Goal: Task Accomplishment & Management: Complete application form

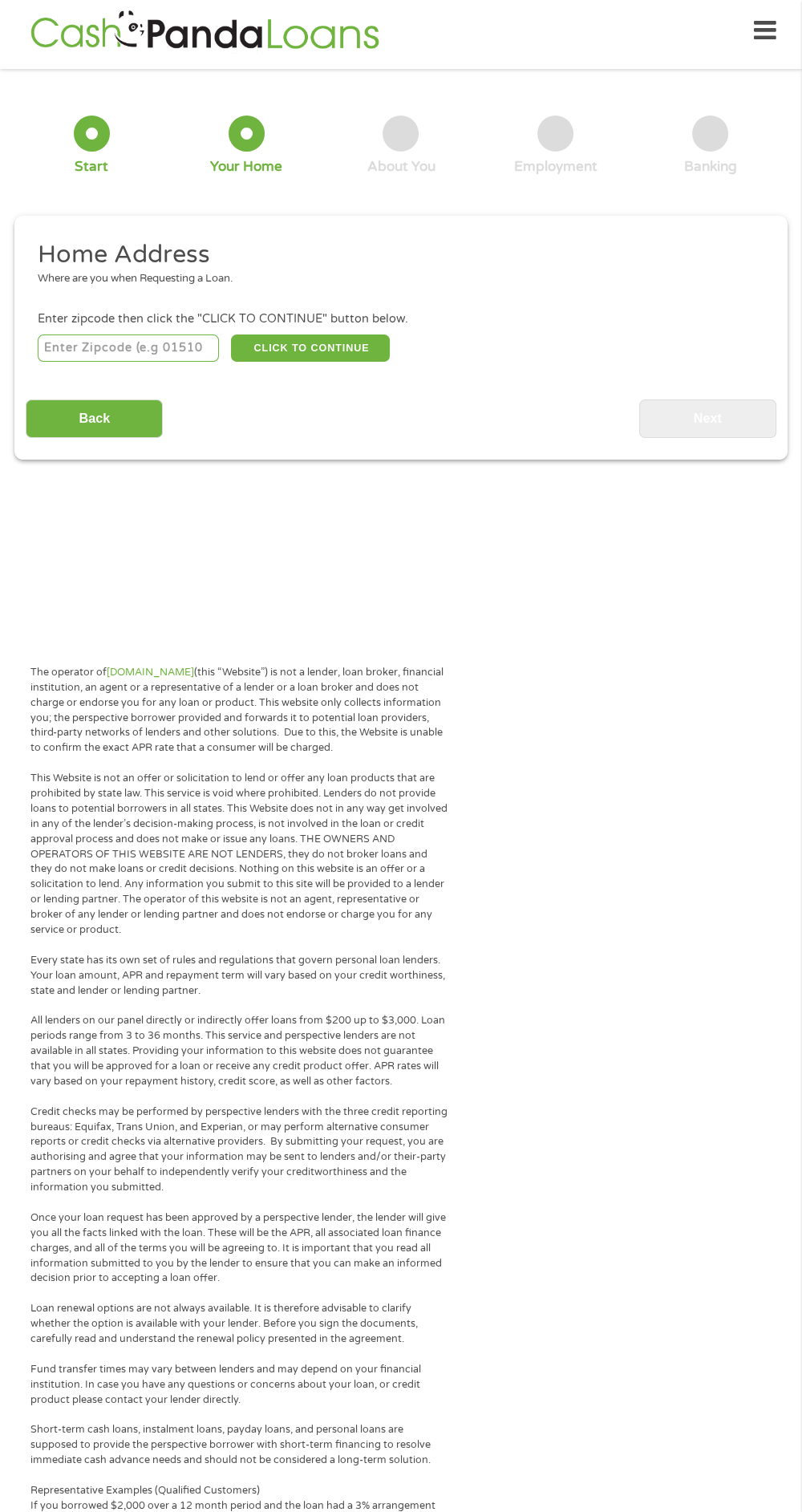
click at [179, 341] on input "number" at bounding box center [129, 348] width 182 height 28
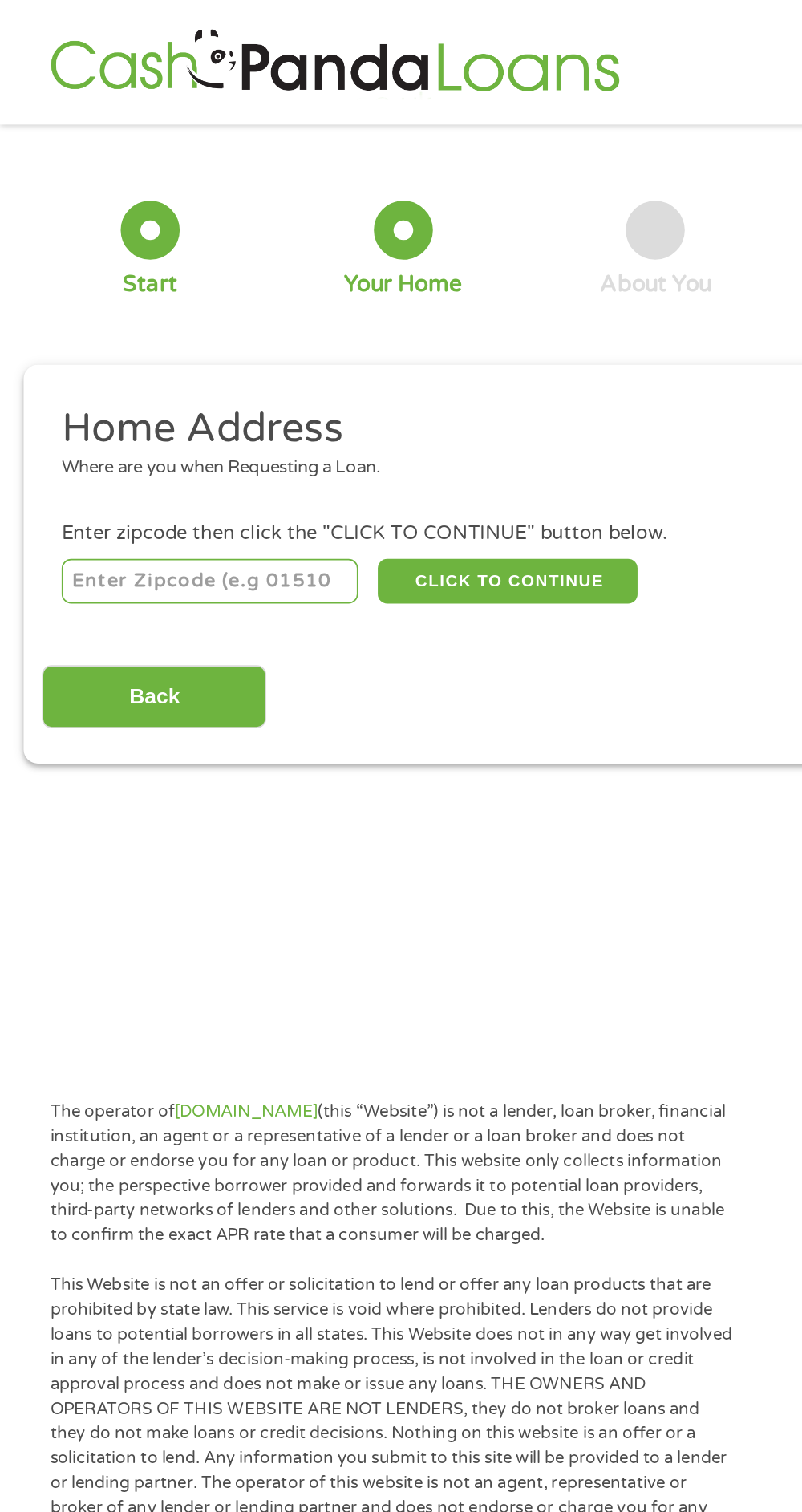
type input "75228"
select select "[US_STATE]"
click at [348, 357] on button "CLICK TO CONTINUE" at bounding box center [310, 356] width 159 height 28
type input "75228"
type input "[GEOGRAPHIC_DATA]"
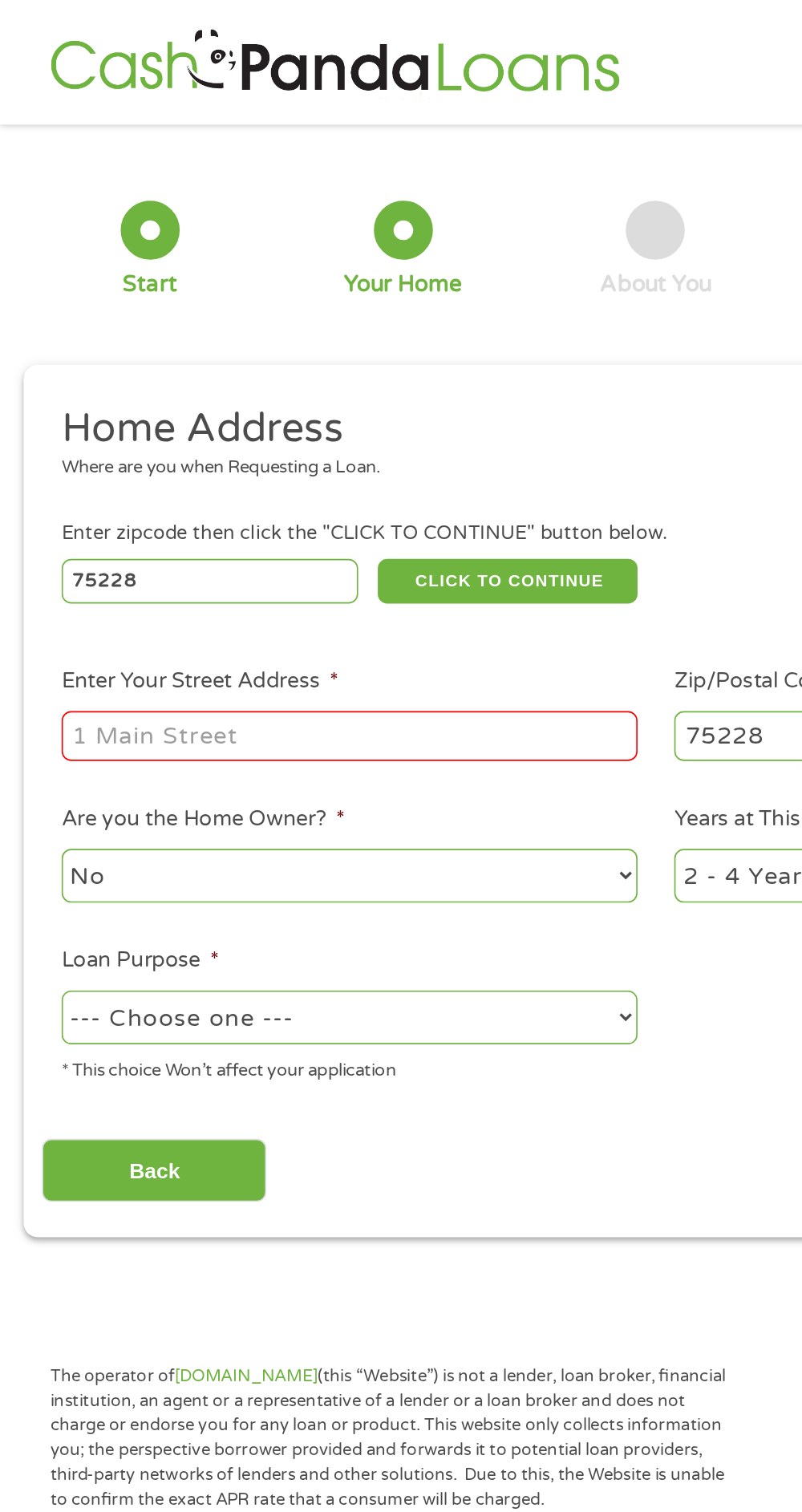
click at [229, 457] on input "Enter Your Street Address *" at bounding box center [214, 451] width 352 height 31
type input "[STREET_ADDRESS]"
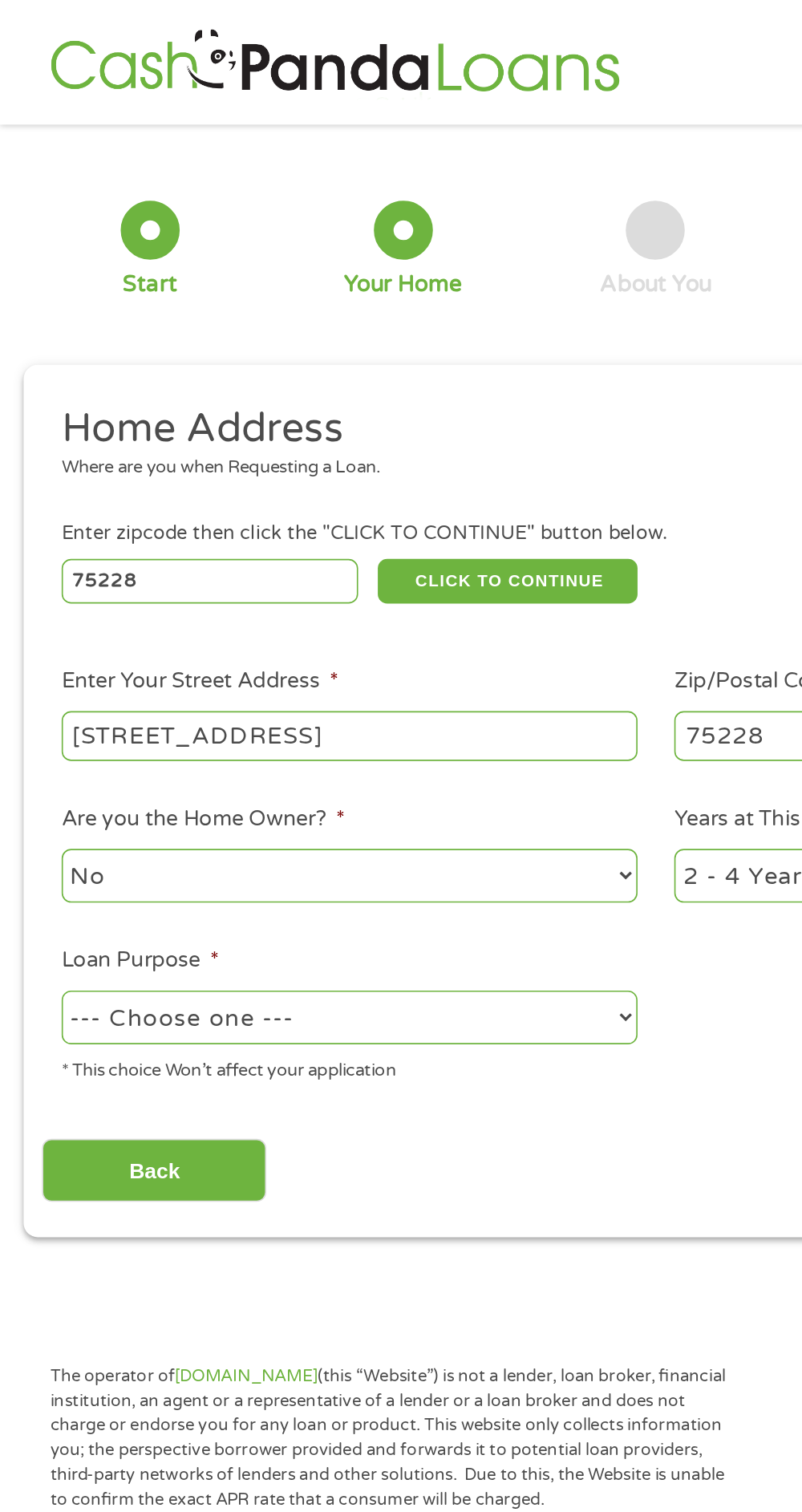
click at [243, 543] on select "No Yes" at bounding box center [214, 536] width 352 height 33
select select "yes"
click at [38, 521] on select "No Yes" at bounding box center [214, 536] width 352 height 33
click at [284, 632] on select "--- Choose one --- Pay Bills Debt Consolidation Home Improvement Major Purchase…" at bounding box center [214, 622] width 352 height 33
select select "other"
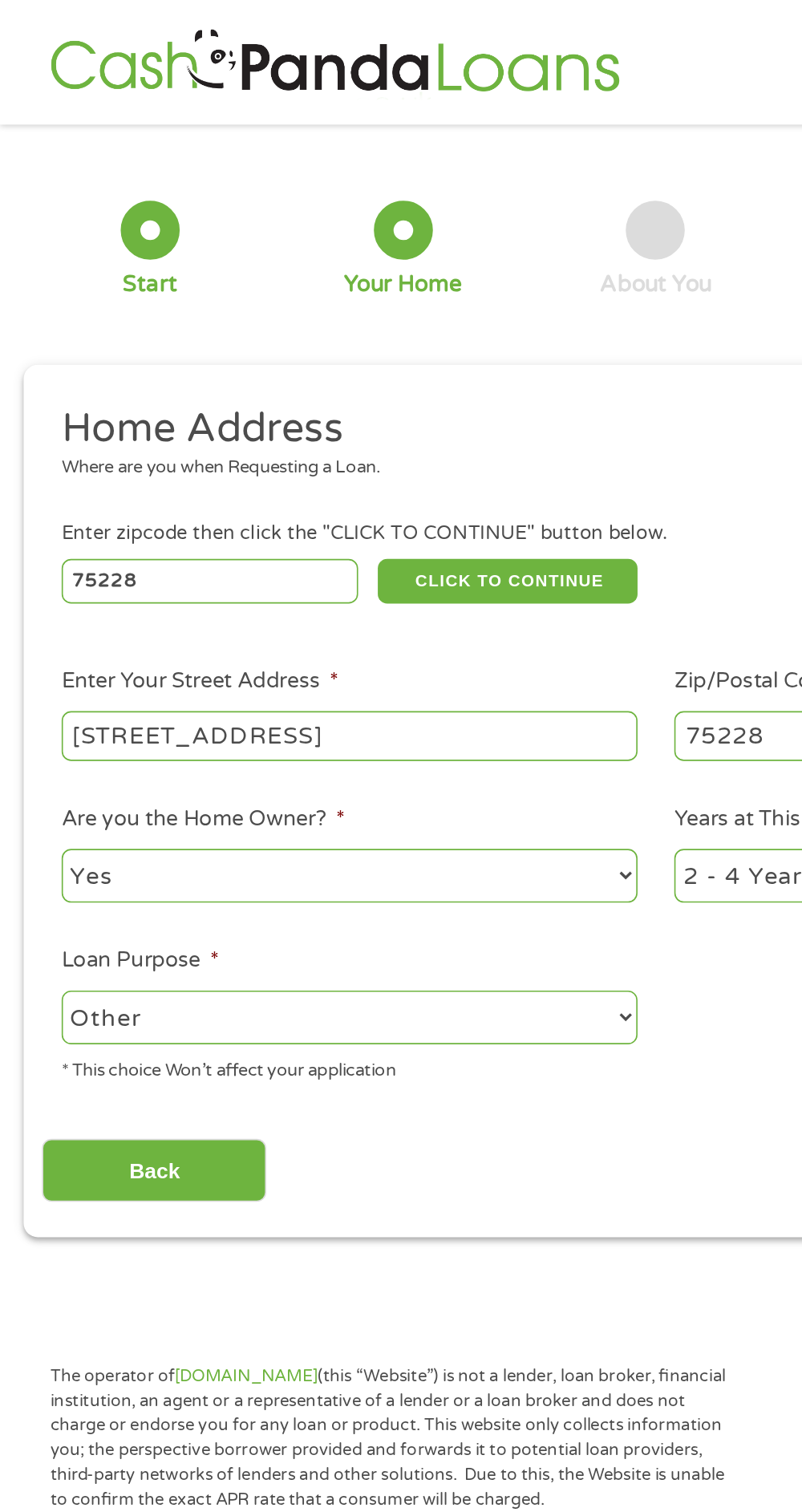
click at [38, 608] on select "--- Choose one --- Pay Bills Debt Consolidation Home Improvement Major Purchase…" at bounding box center [214, 622] width 352 height 33
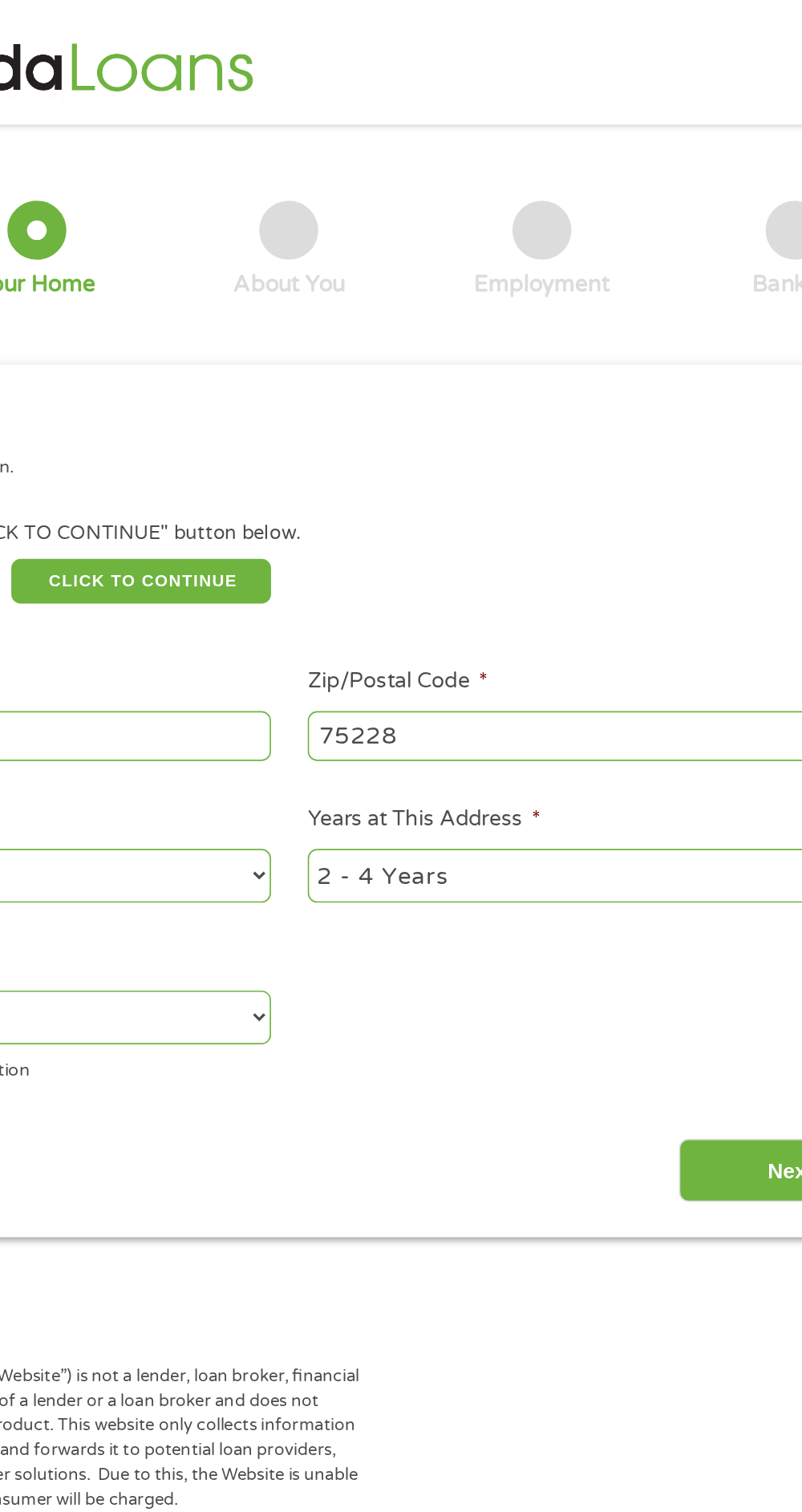
click at [588, 547] on select "1 Year or less 1 - 2 Years 2 - 4 Years Over 4 Years" at bounding box center [588, 536] width 352 height 33
select select "60months"
click at [412, 521] on select "1 Year or less 1 - 2 Years 2 - 4 Years Over 4 Years" at bounding box center [588, 536] width 352 height 33
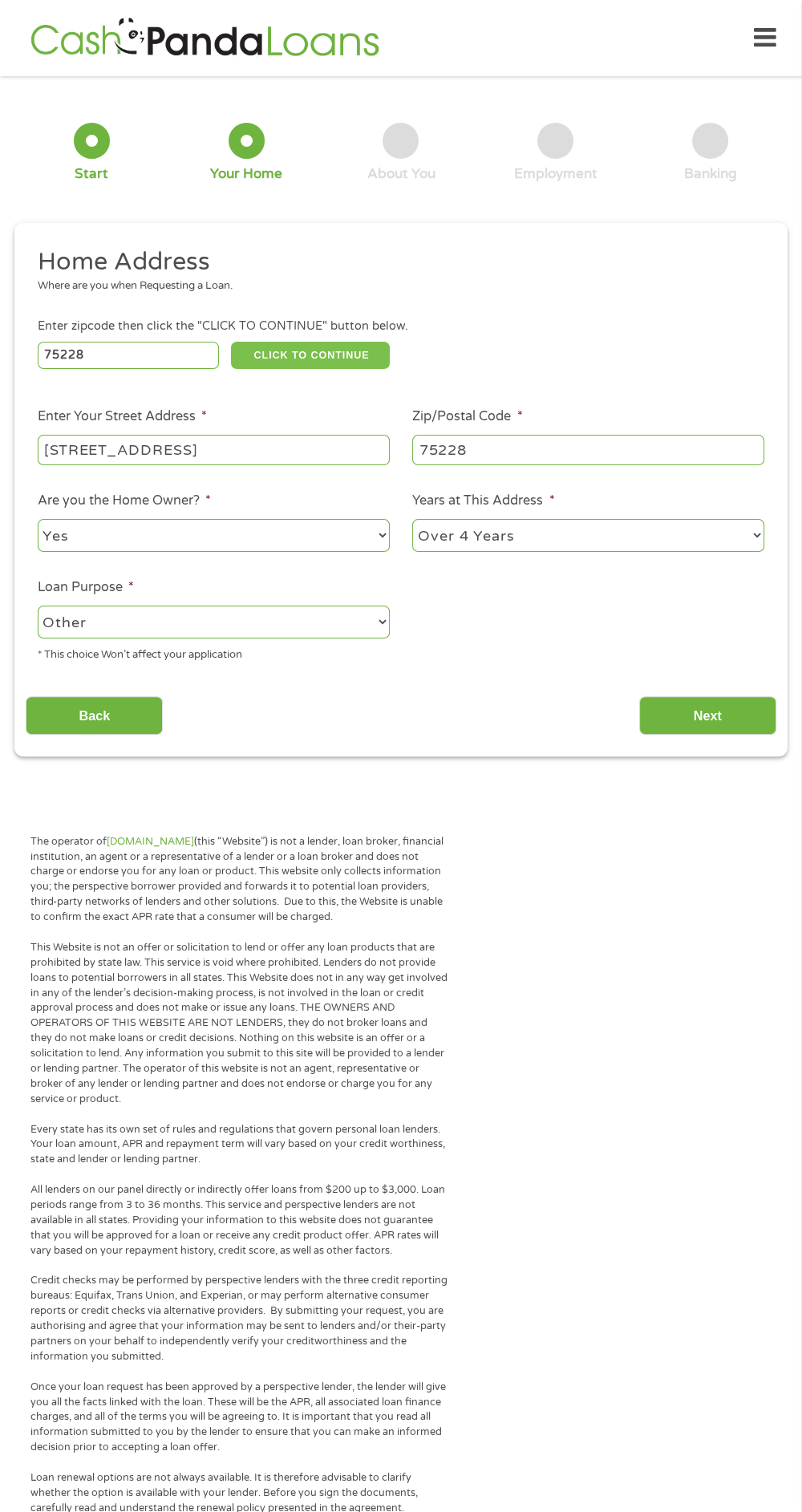
click at [362, 351] on button "CLICK TO CONTINUE" at bounding box center [310, 356] width 159 height 28
click at [727, 719] on input "Next" at bounding box center [707, 715] width 137 height 40
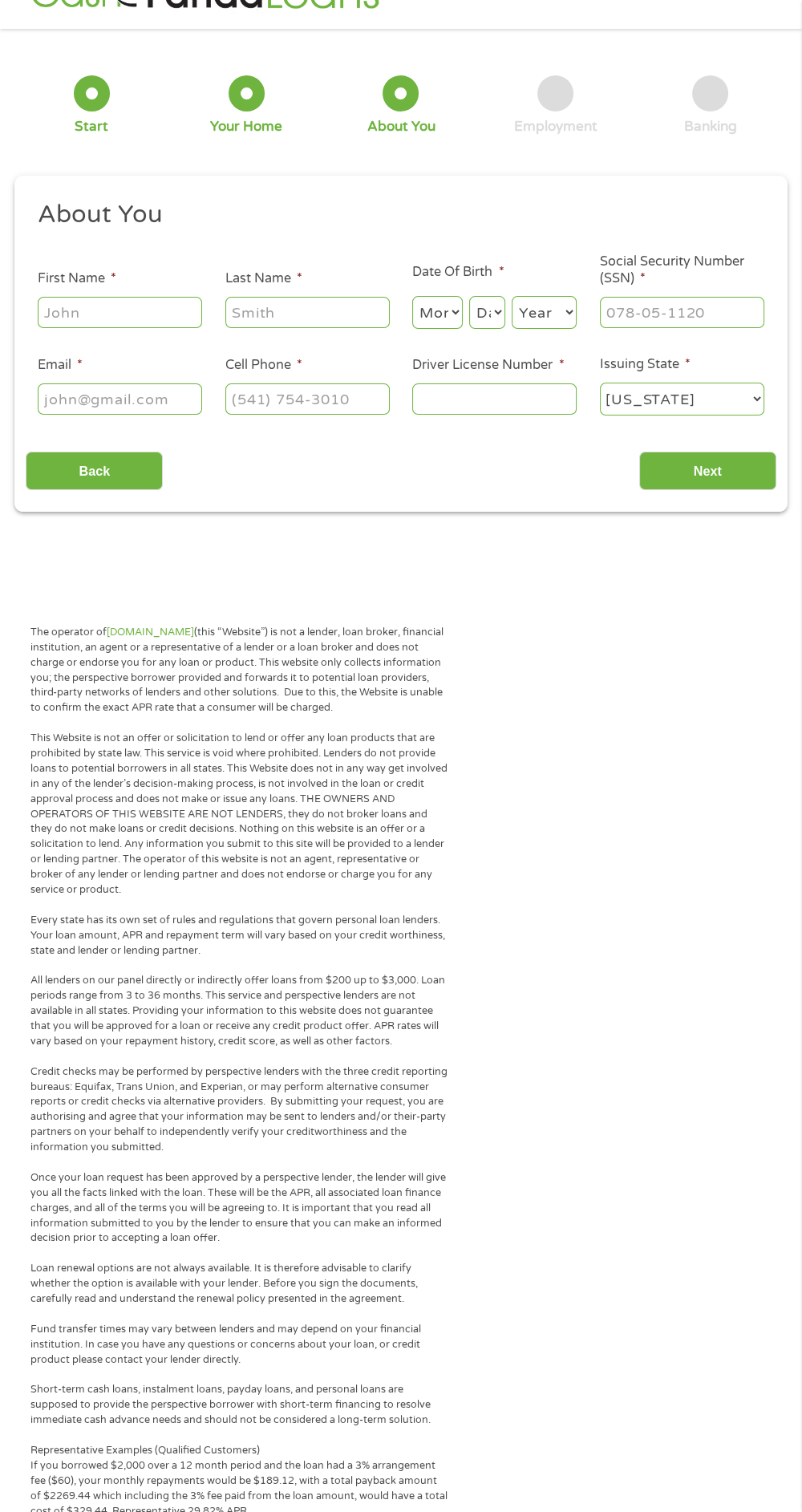
scroll to position [6, 6]
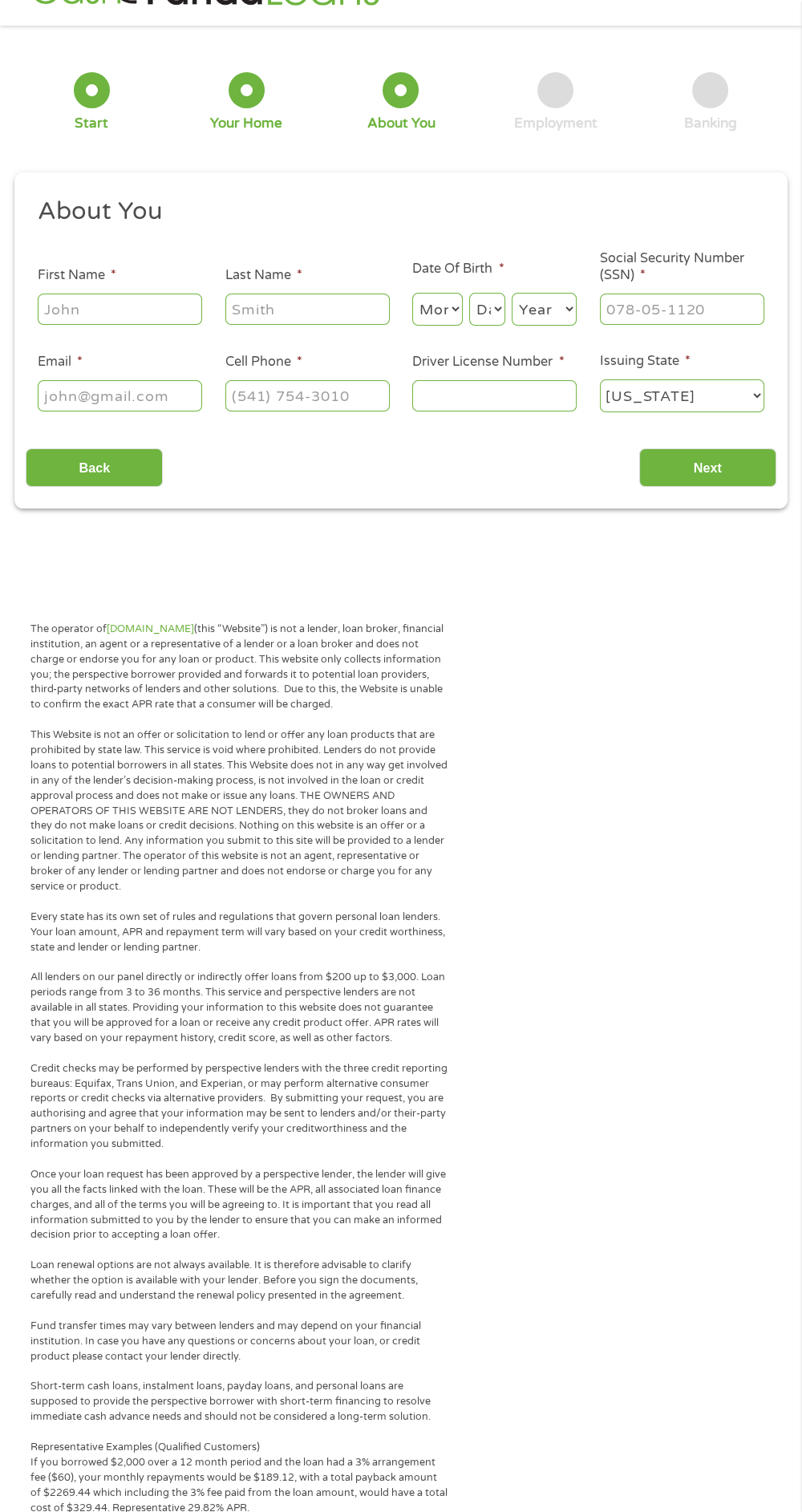
click at [175, 315] on input "First Name *" at bounding box center [120, 309] width 164 height 31
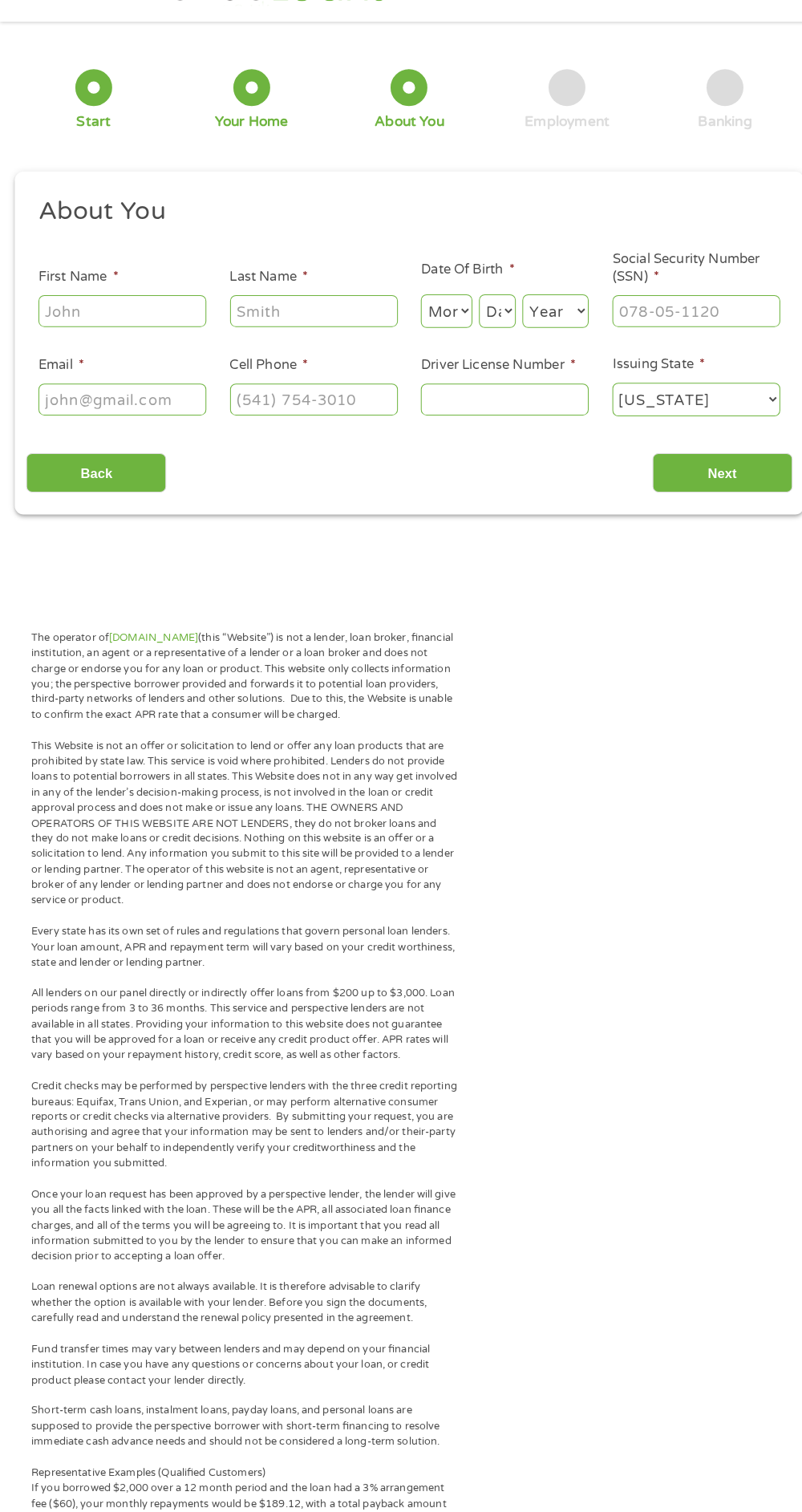
scroll to position [50, 0]
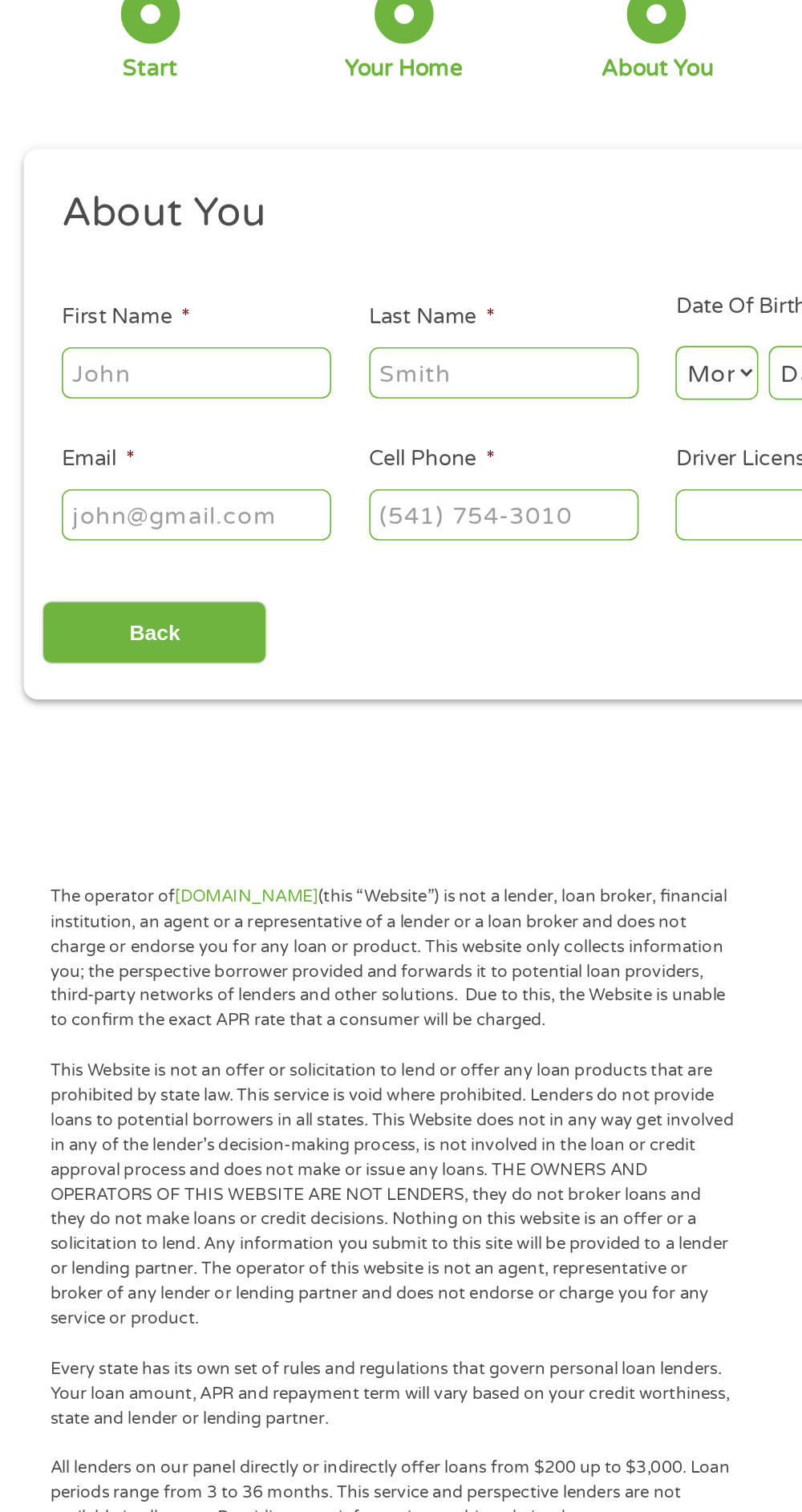
type input "[PERSON_NAME]"
type input "[PHONE_NUMBER]"
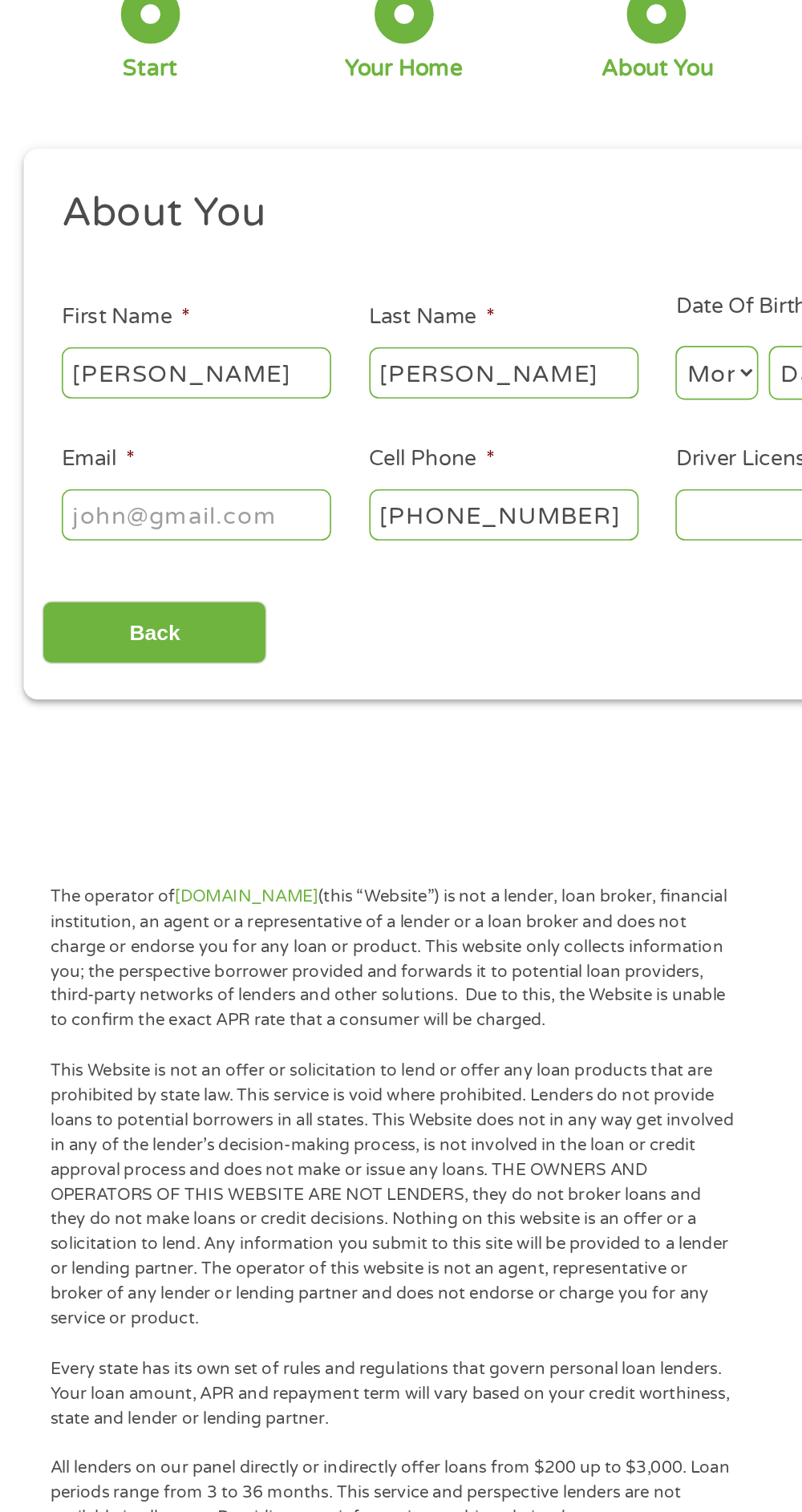
click at [157, 396] on input "Email *" at bounding box center [120, 395] width 164 height 31
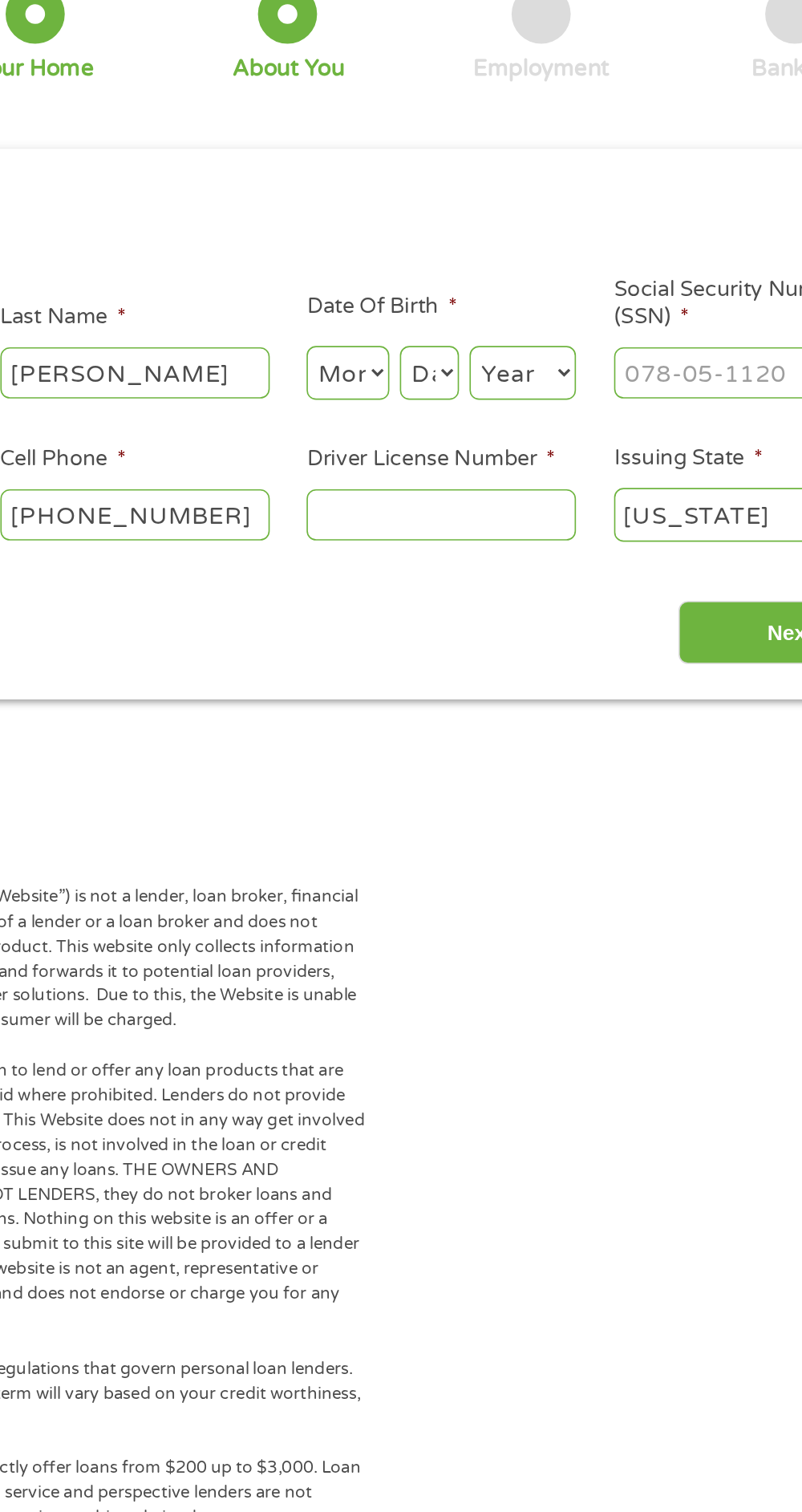
type input "[PERSON_NAME][EMAIL_ADDRESS][DOMAIN_NAME]"
click at [501, 398] on input "Driver License Number *" at bounding box center [494, 395] width 164 height 31
type input "16015157"
click at [438, 318] on select "Month 1 2 3 4 5 6 7 8 9 10 11 12" at bounding box center [437, 309] width 50 height 33
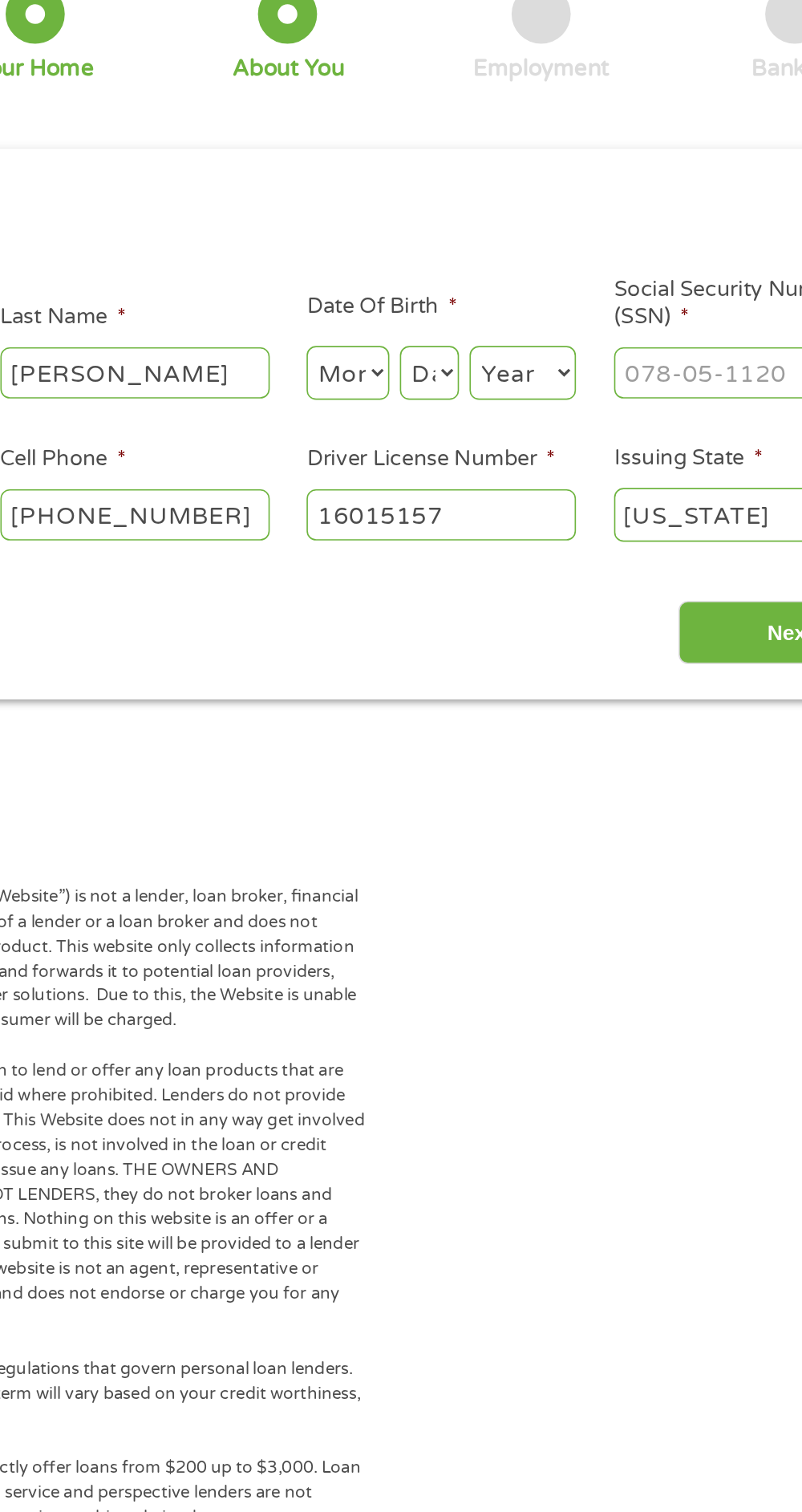
select select "8"
click at [412, 293] on select "Month 1 2 3 4 5 6 7 8 9 10 11 12" at bounding box center [437, 309] width 50 height 33
click at [495, 320] on select "Day 1 2 3 4 5 6 7 8 9 10 11 12 13 14 15 16 17 18 19 20 21 22 23 24 25 26 27 28 …" at bounding box center [487, 309] width 36 height 33
select select "14"
click at [469, 293] on select "Day 1 2 3 4 5 6 7 8 9 10 11 12 13 14 15 16 17 18 19 20 21 22 23 24 25 26 27 28 …" at bounding box center [487, 309] width 36 height 33
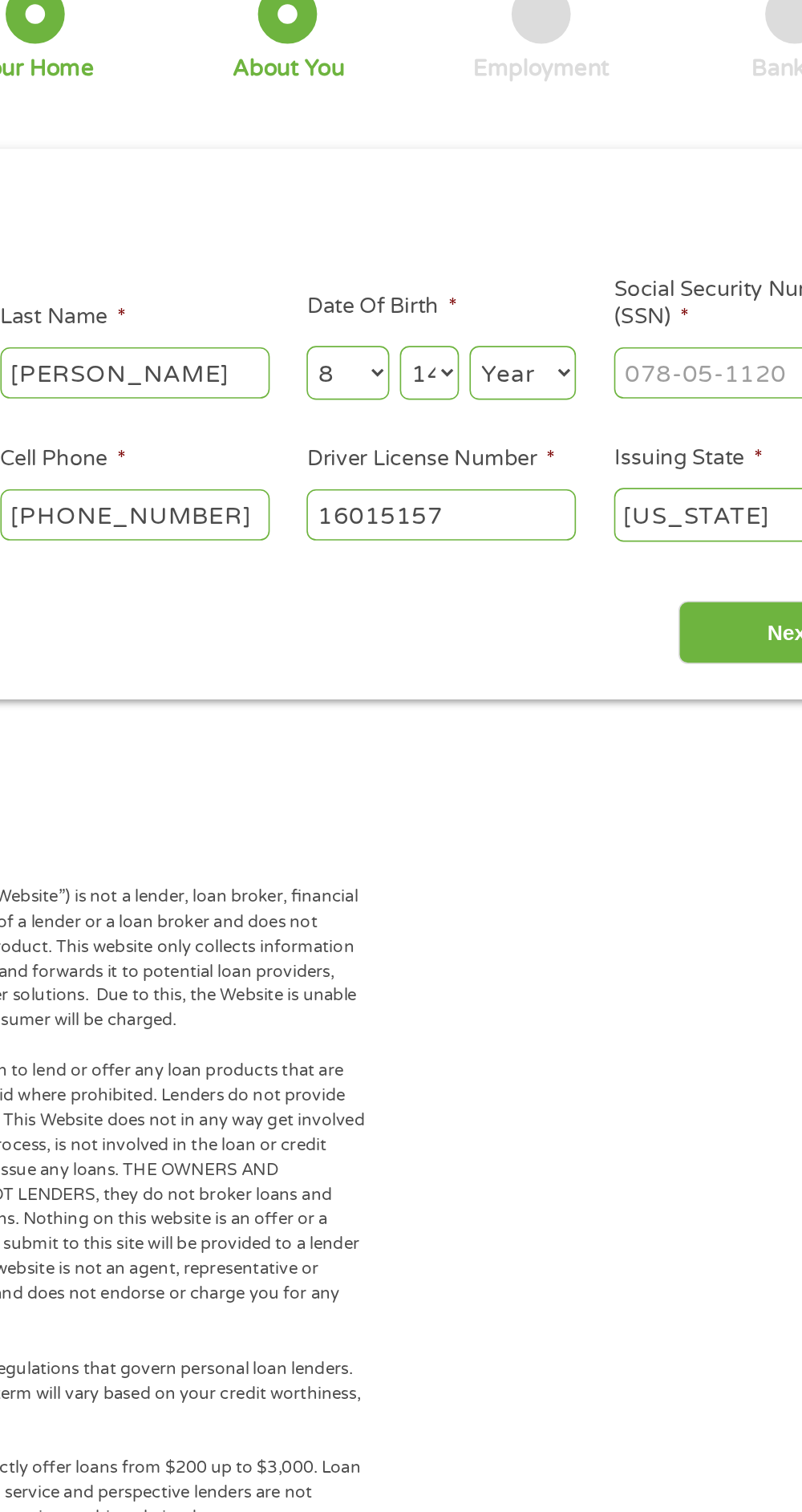
click at [555, 322] on select "Year [DATE] 2006 2005 2004 2003 2002 2001 2000 1999 1998 1997 1996 1995 1994 19…" at bounding box center [544, 309] width 65 height 33
select select "1974"
click at [512, 293] on select "Year [DATE] 2006 2005 2004 2003 2002 2001 2000 1999 1998 1997 1996 1995 1994 19…" at bounding box center [544, 309] width 65 height 33
click at [493, 310] on select "Day 1 2 3 4 5 6 7 8 9 10 11 12 13 14 15 16 17 18 19 20 21 22 23 24 25 26 27 28 …" at bounding box center [487, 309] width 36 height 33
click at [469, 293] on select "Day 1 2 3 4 5 6 7 8 9 10 11 12 13 14 15 16 17 18 19 20 21 22 23 24 25 26 27 28 …" at bounding box center [487, 309] width 36 height 33
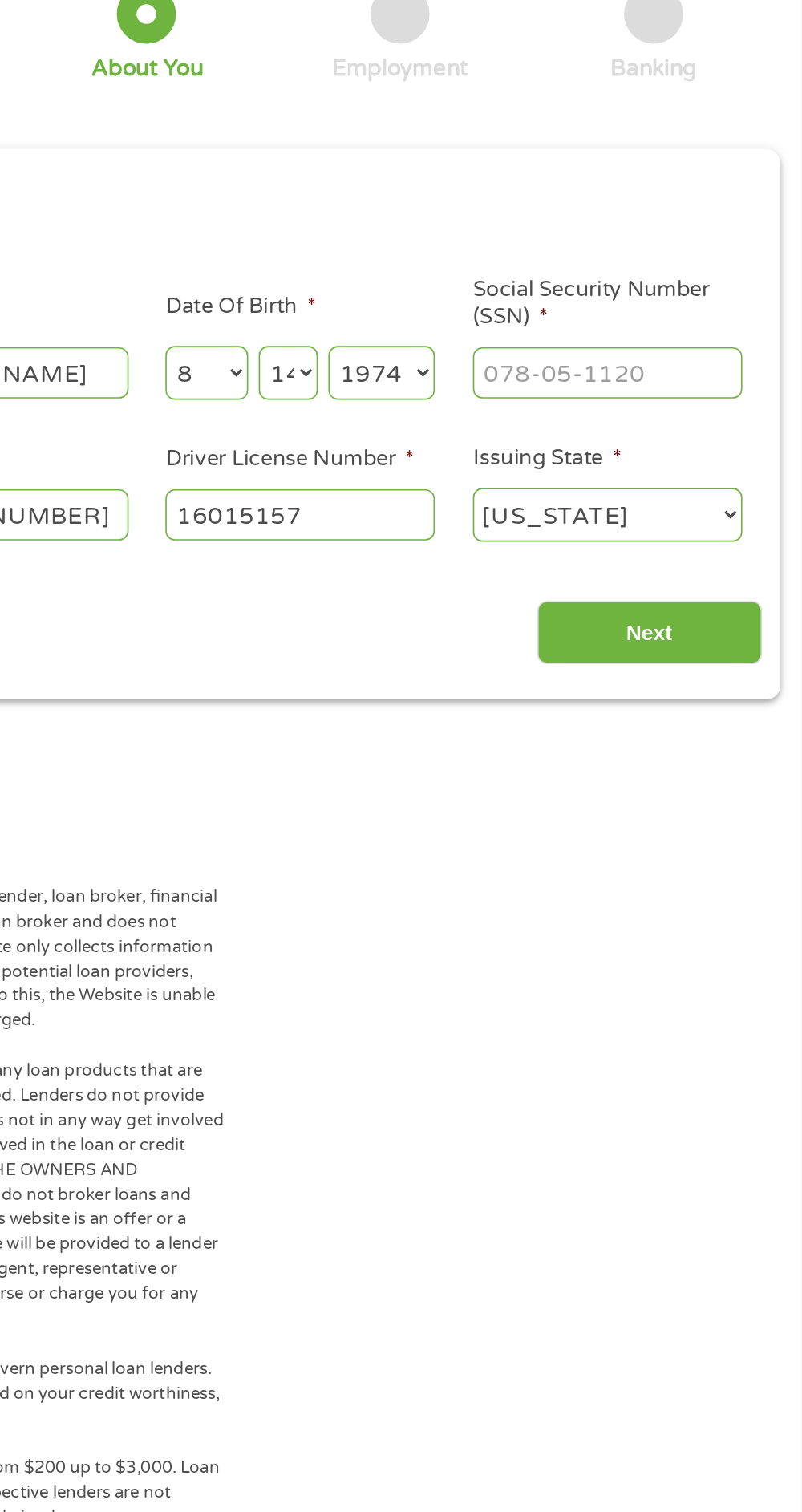
click at [666, 310] on input "Social Security Number (SSN) *" at bounding box center [682, 309] width 164 height 31
type input "466-55-6590"
click at [732, 472] on input "Next" at bounding box center [707, 468] width 137 height 40
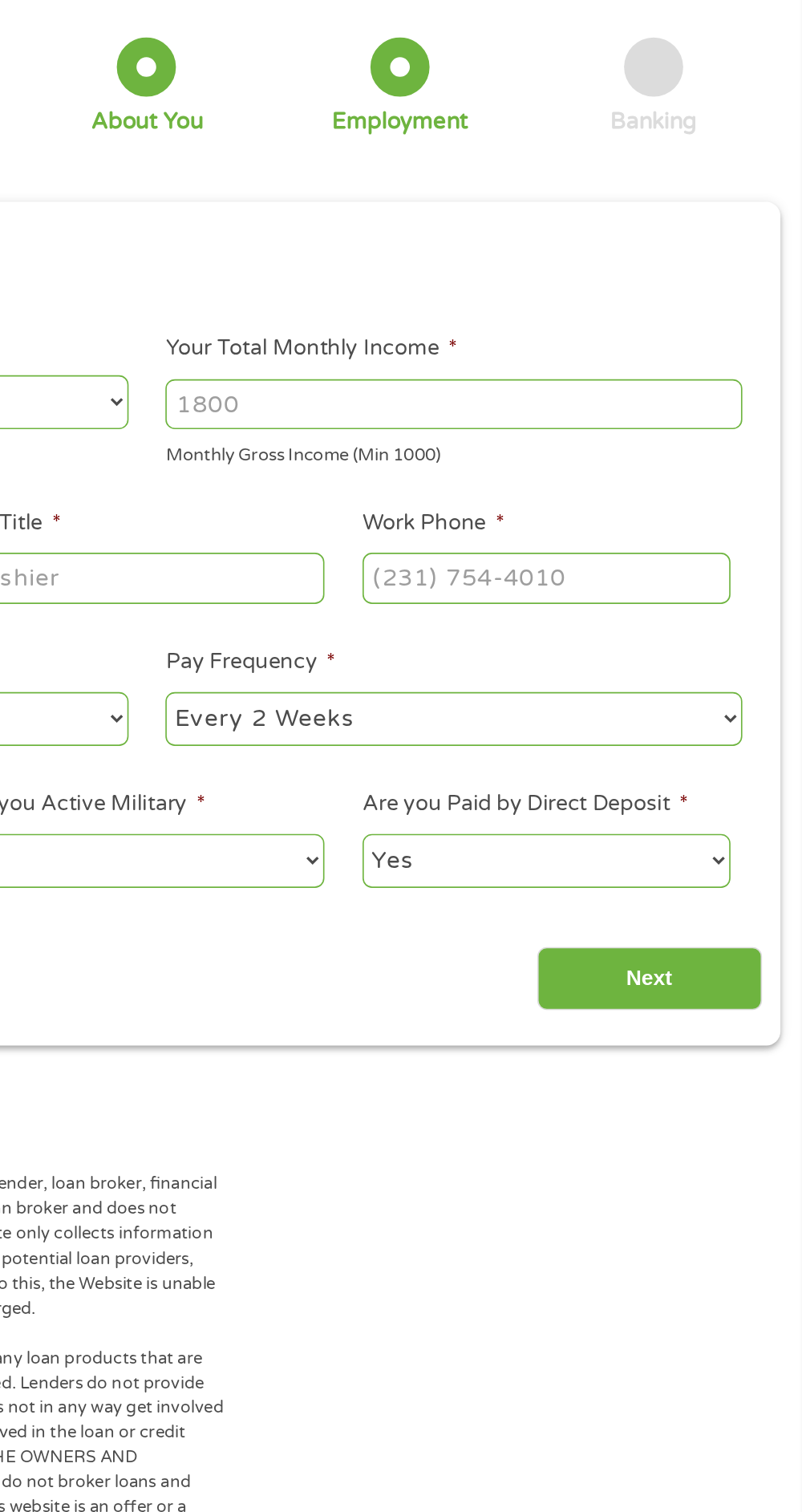
scroll to position [6, 6]
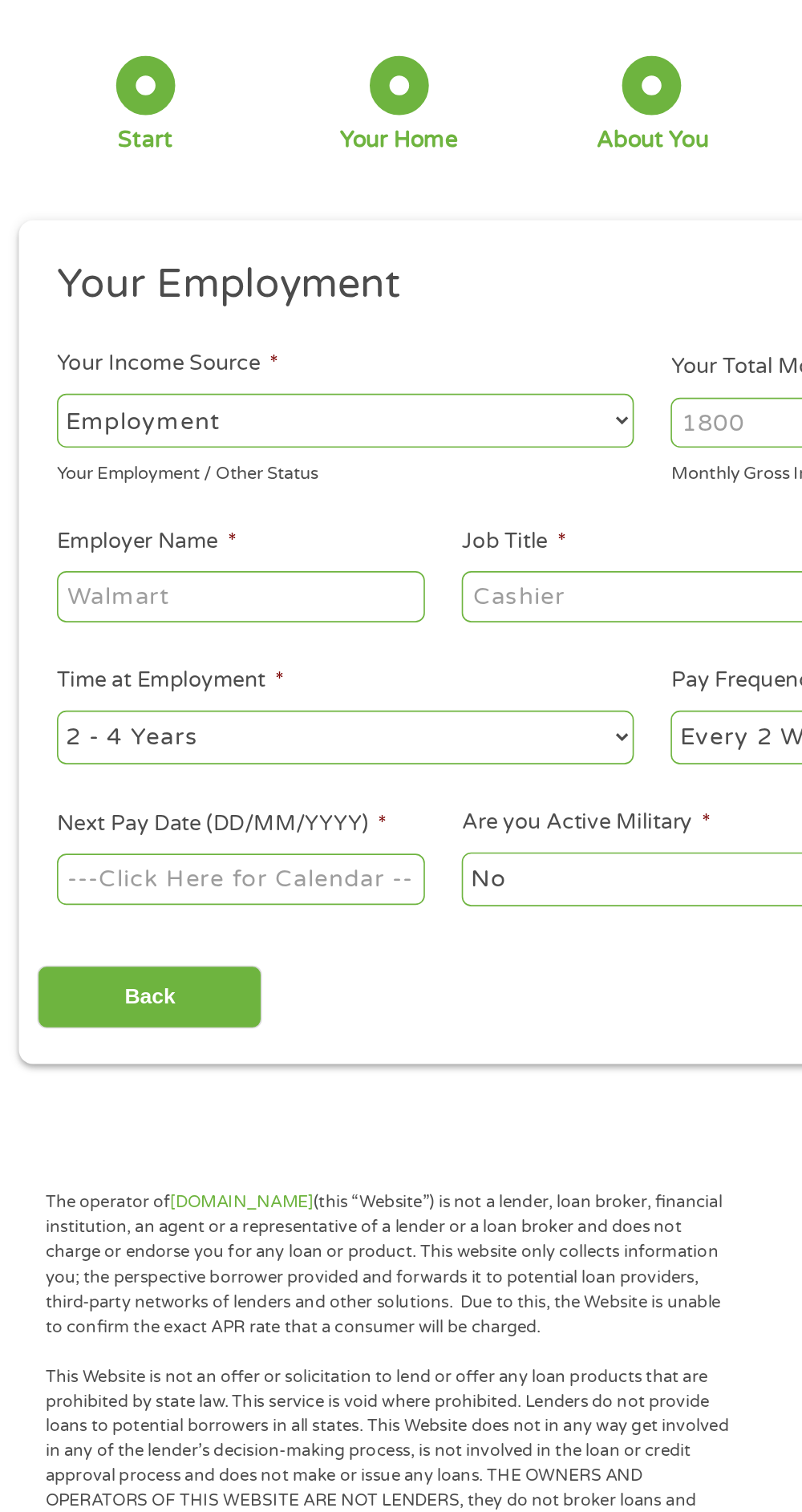
click at [228, 351] on select "--- Choose one --- Employment Self Employed Benefits" at bounding box center [214, 338] width 352 height 33
click at [38, 322] on select "--- Choose one --- Employment Self Employed Benefits" at bounding box center [214, 338] width 352 height 33
click at [199, 446] on input "Employer Name *" at bounding box center [150, 446] width 224 height 31
type input "United Way of Dallas"
click at [382, 449] on input "Job Title *" at bounding box center [396, 446] width 224 height 31
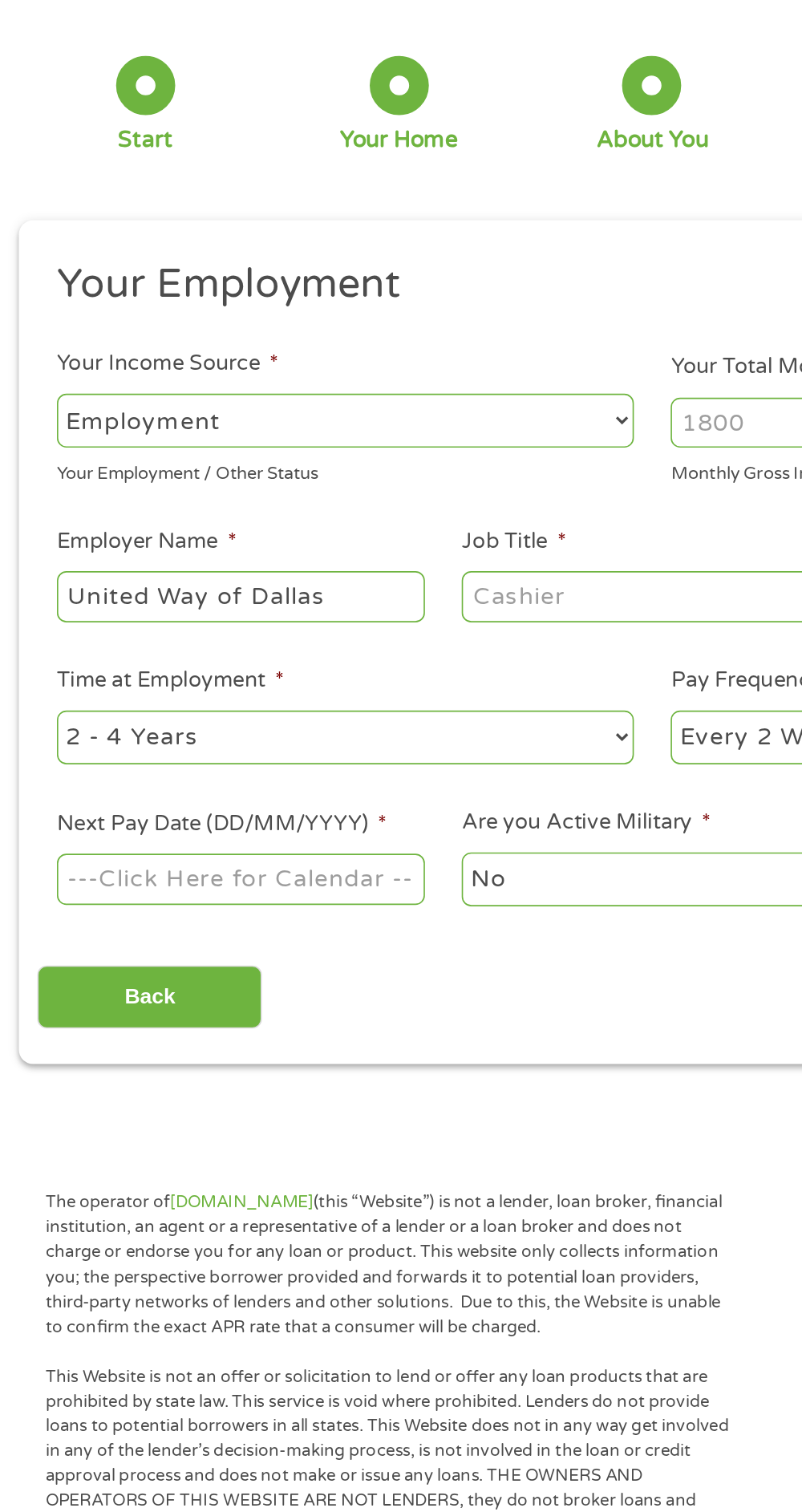
scroll to position [7, 0]
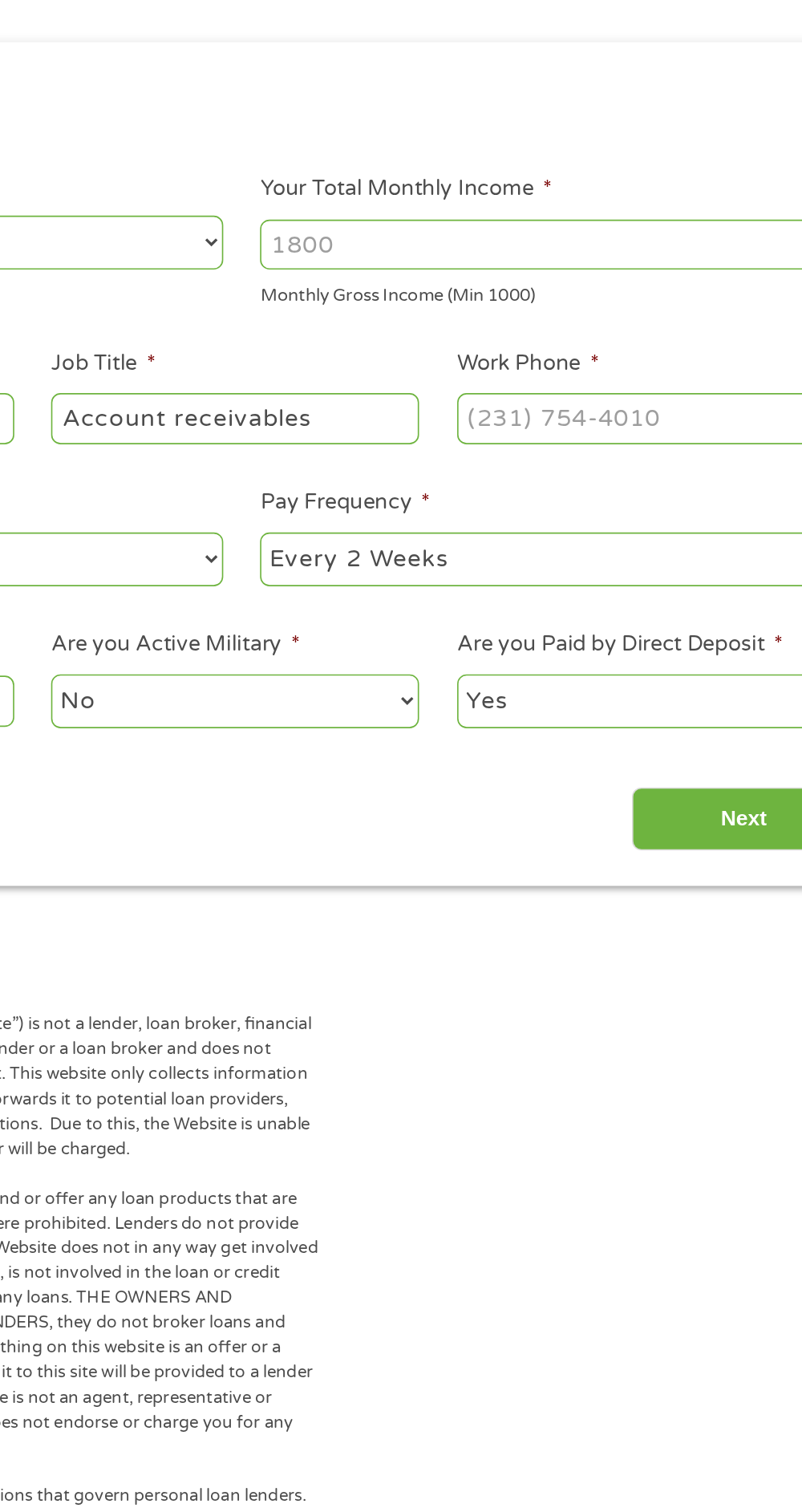
type input "Account receivables"
click at [605, 447] on input "Work Phone *" at bounding box center [644, 446] width 224 height 31
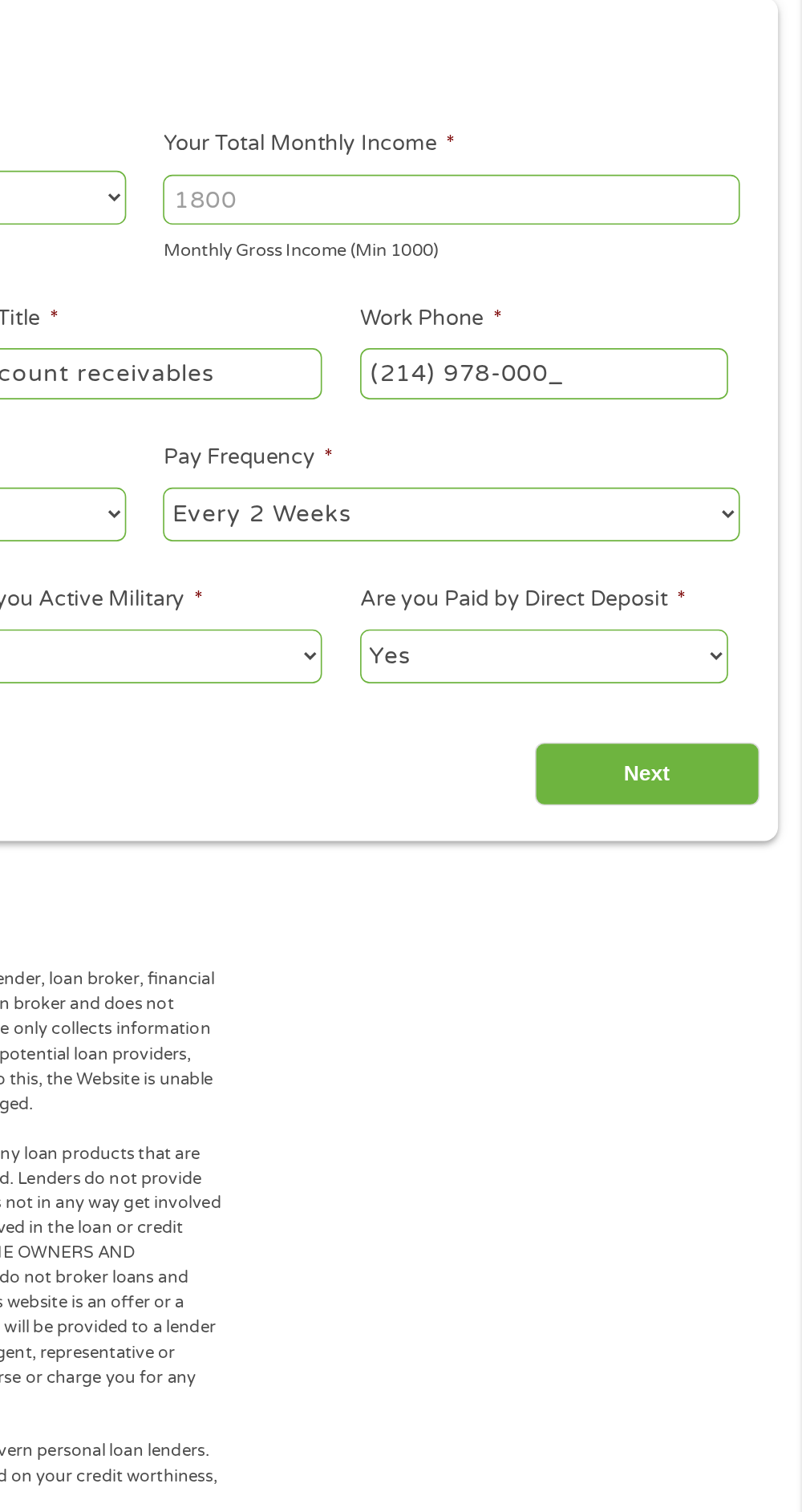
type input "(214) 978-0000"
click at [642, 543] on select "--- Choose one --- Every 2 Weeks Every Week Monthly Semi-Monthly" at bounding box center [588, 532] width 352 height 33
select select "semimonthly"
click at [412, 515] on select "--- Choose one --- Every 2 Weeks Every Week Monthly Semi-Monthly" at bounding box center [588, 532] width 352 height 33
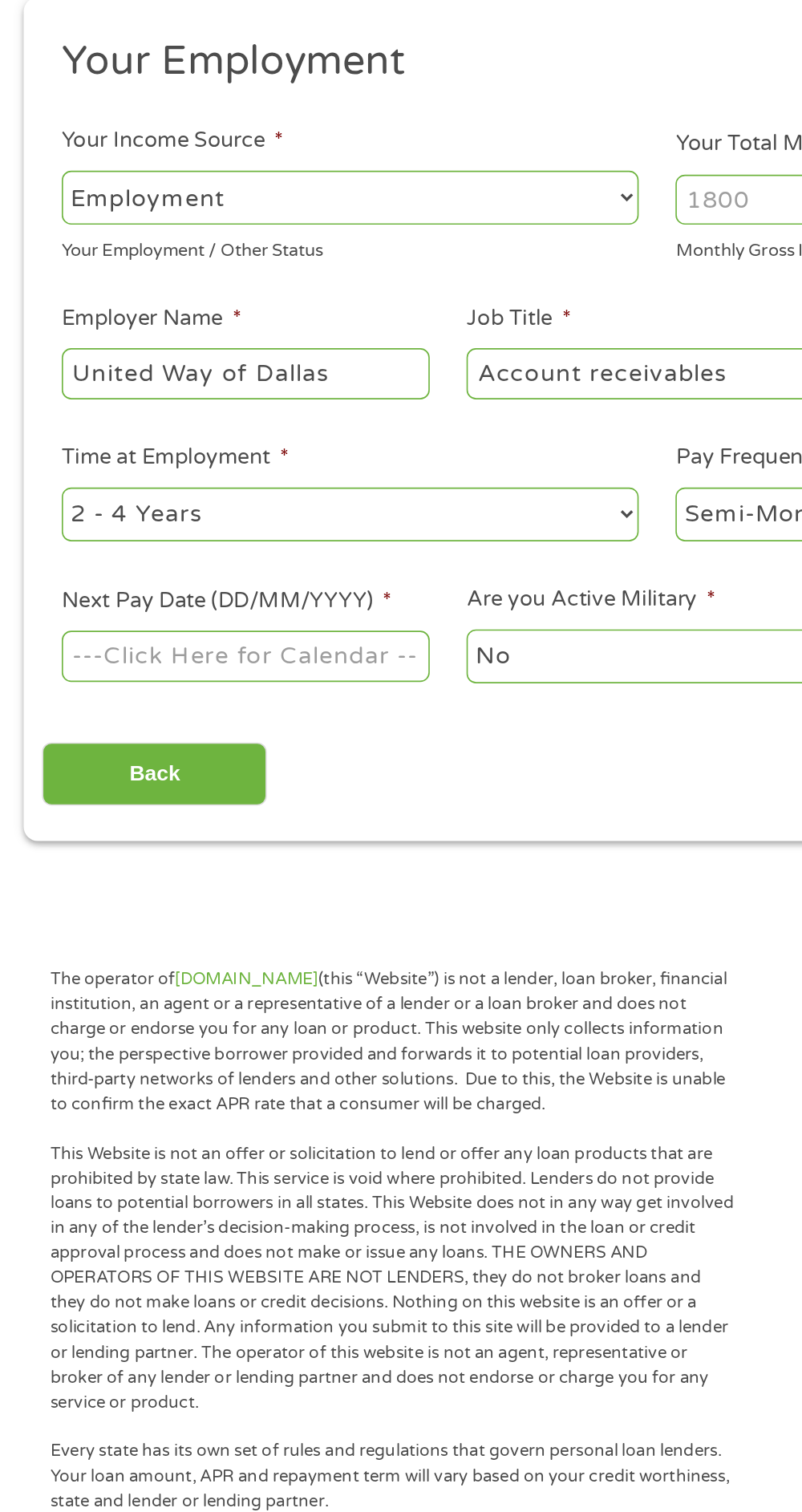
click at [224, 619] on input "Next Pay Date (DD/MM/YYYY) *" at bounding box center [150, 618] width 224 height 31
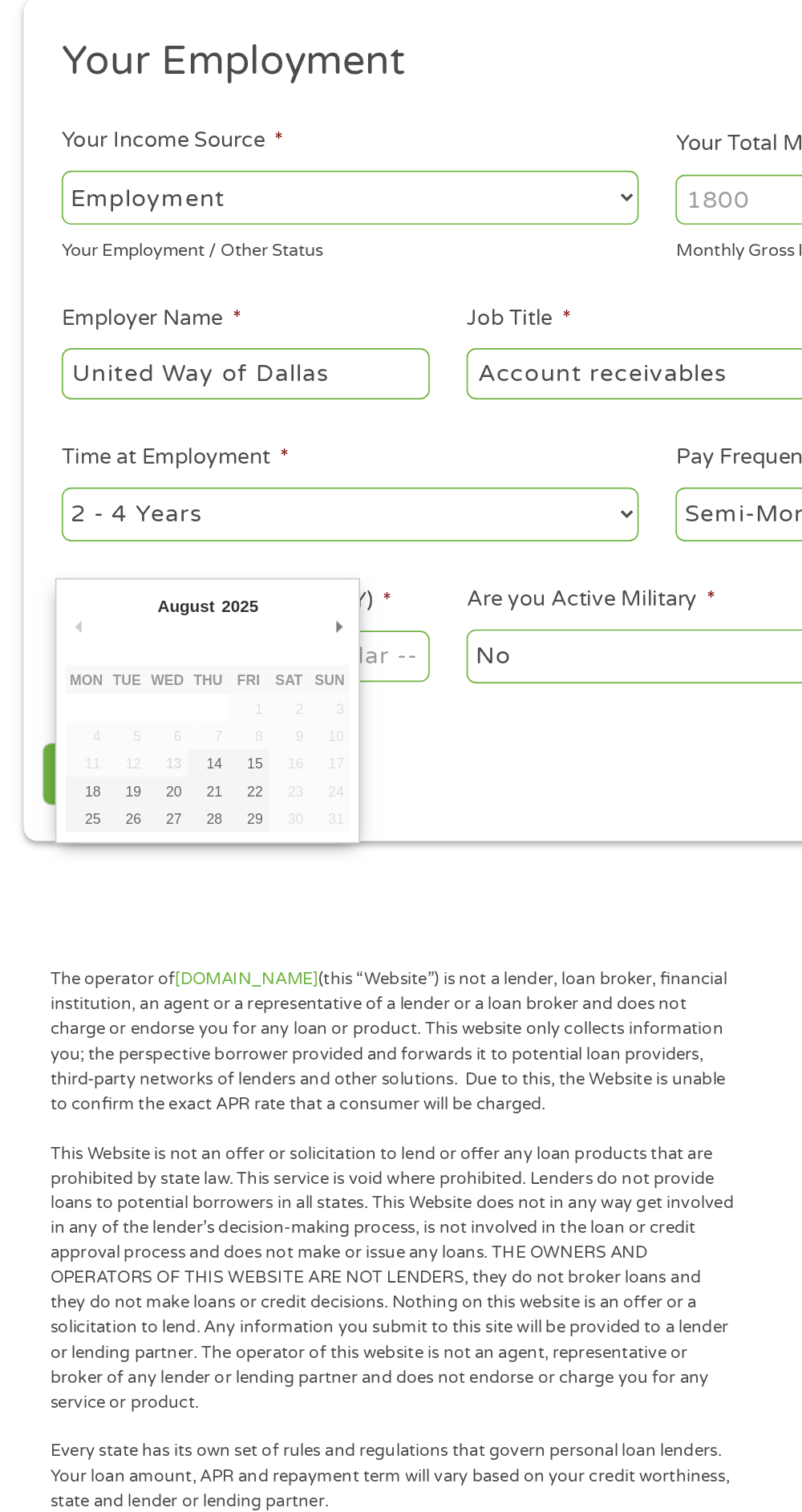
type input "[DATE]"
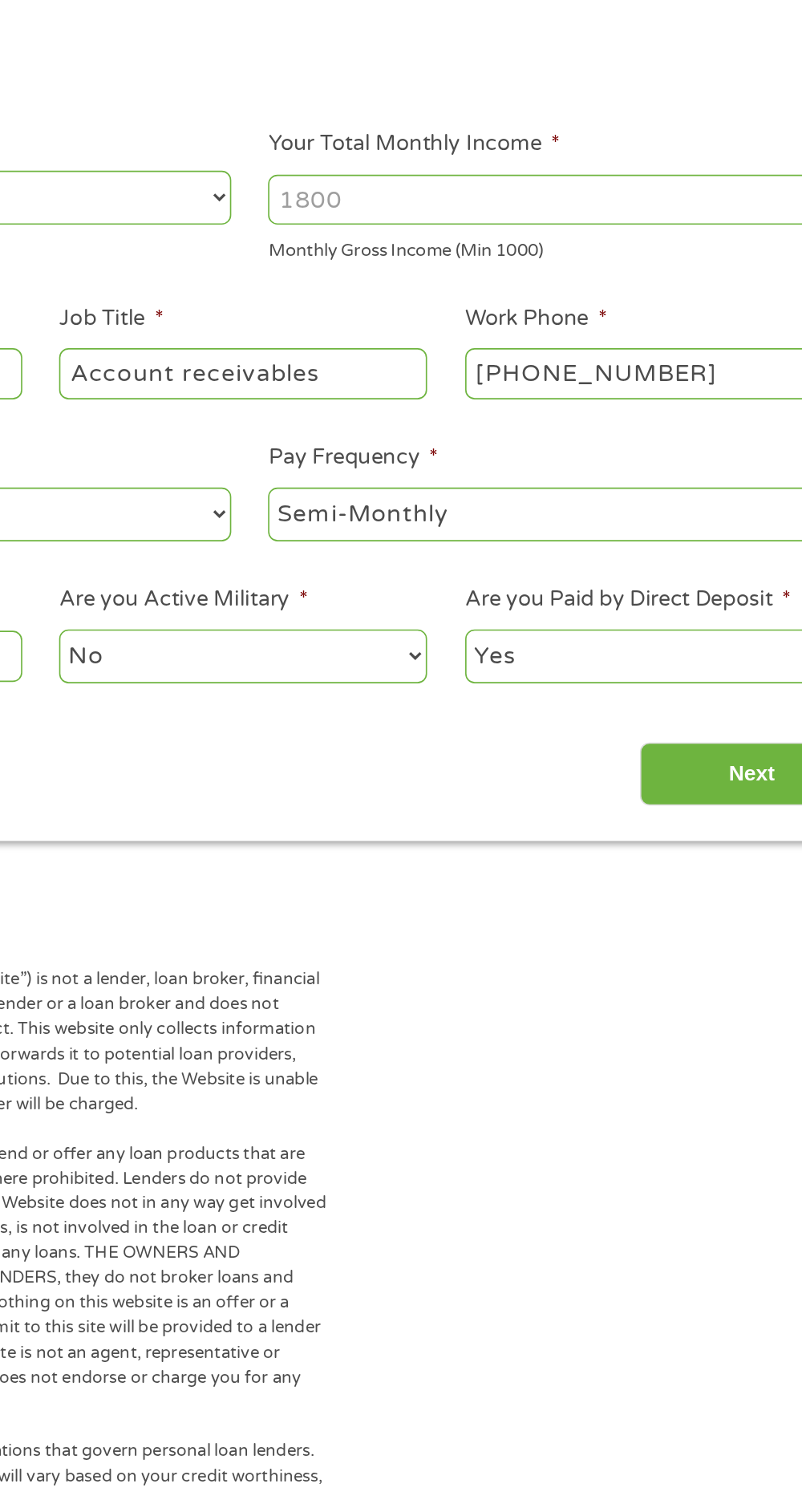
click at [676, 701] on input "Next" at bounding box center [707, 690] width 137 height 40
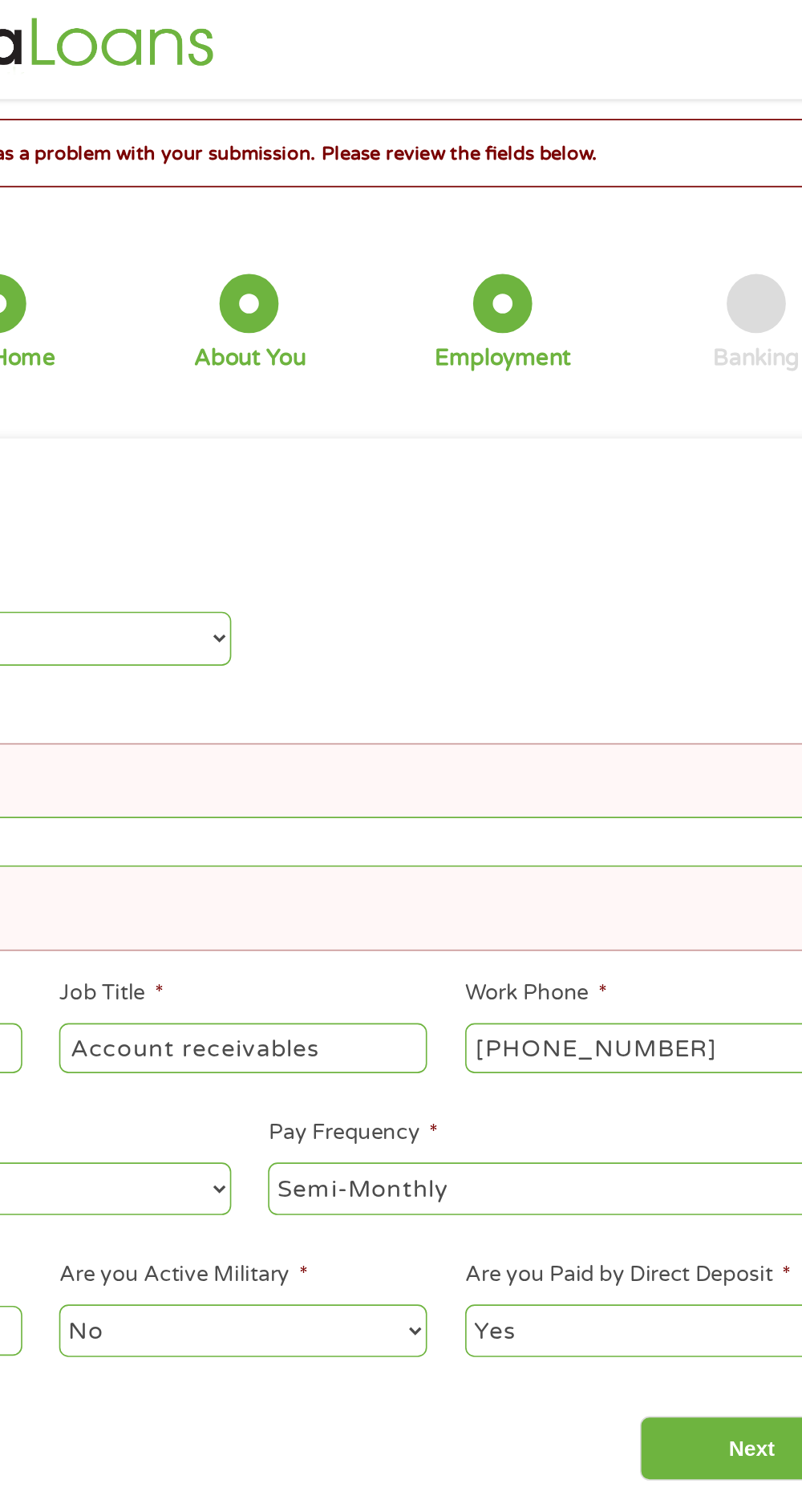
scroll to position [6, 0]
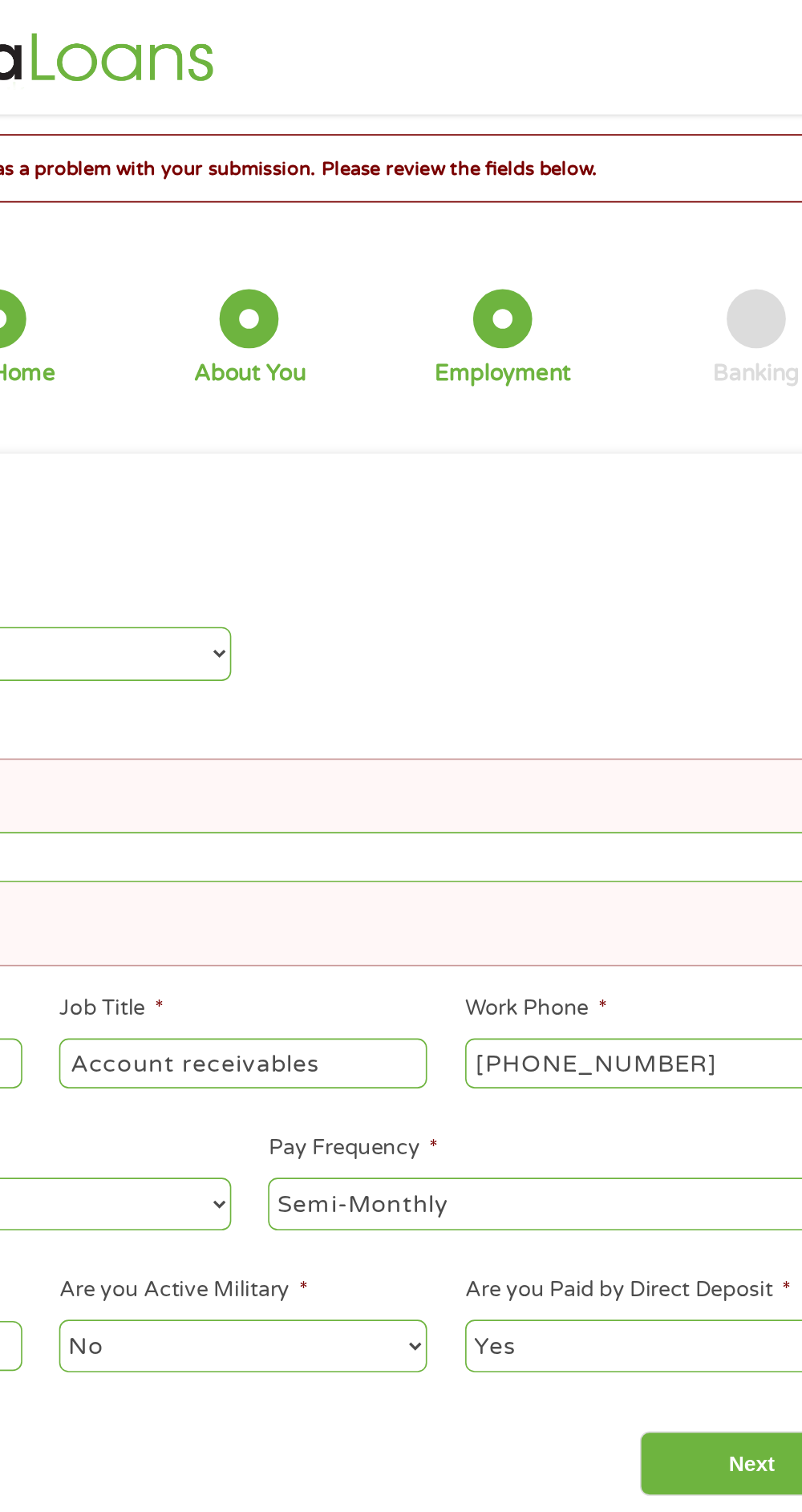
click at [530, 122] on div "There was a problem with your submission. Please review the fields below." at bounding box center [401, 102] width 773 height 41
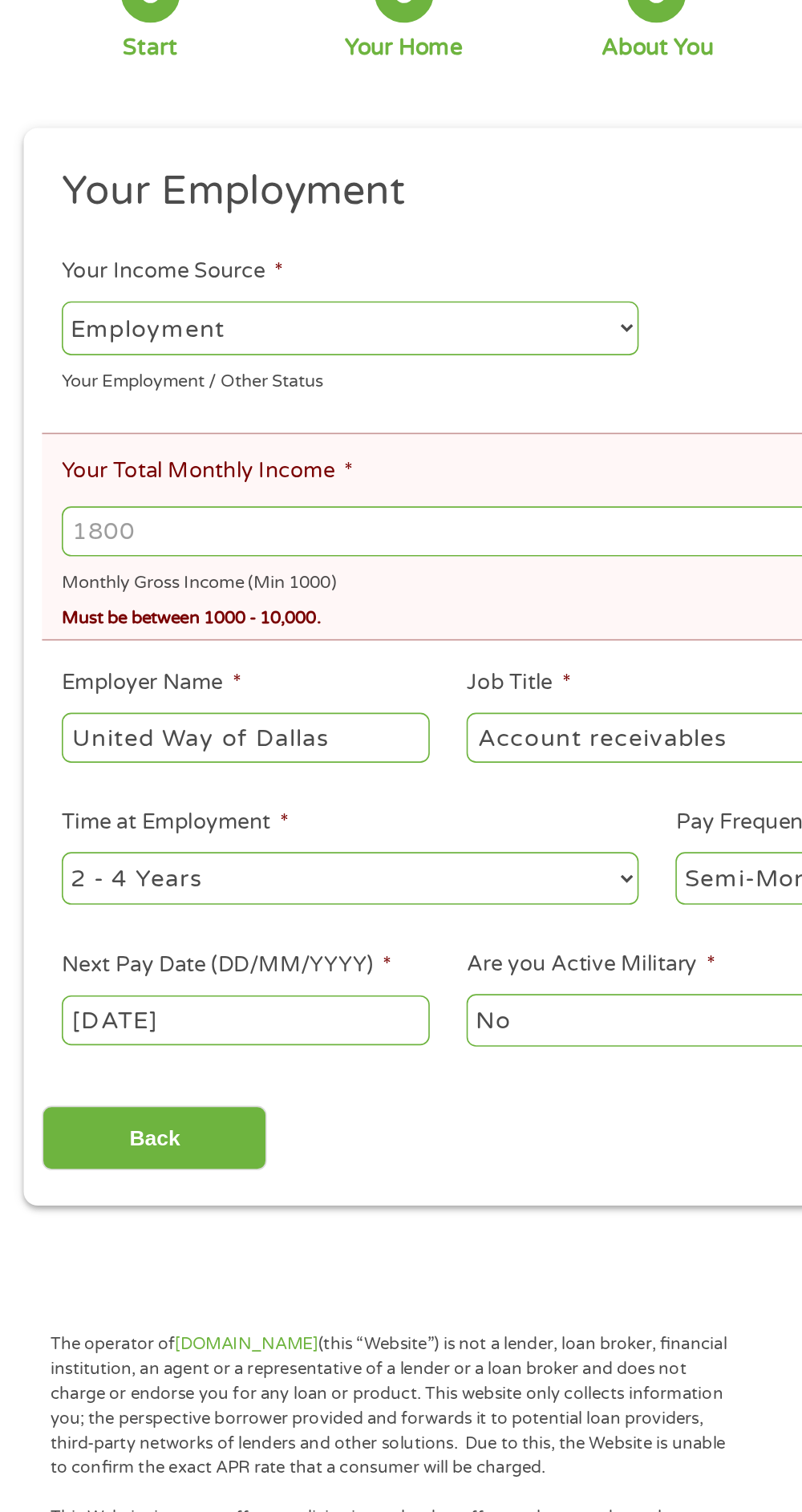
scroll to position [0, 0]
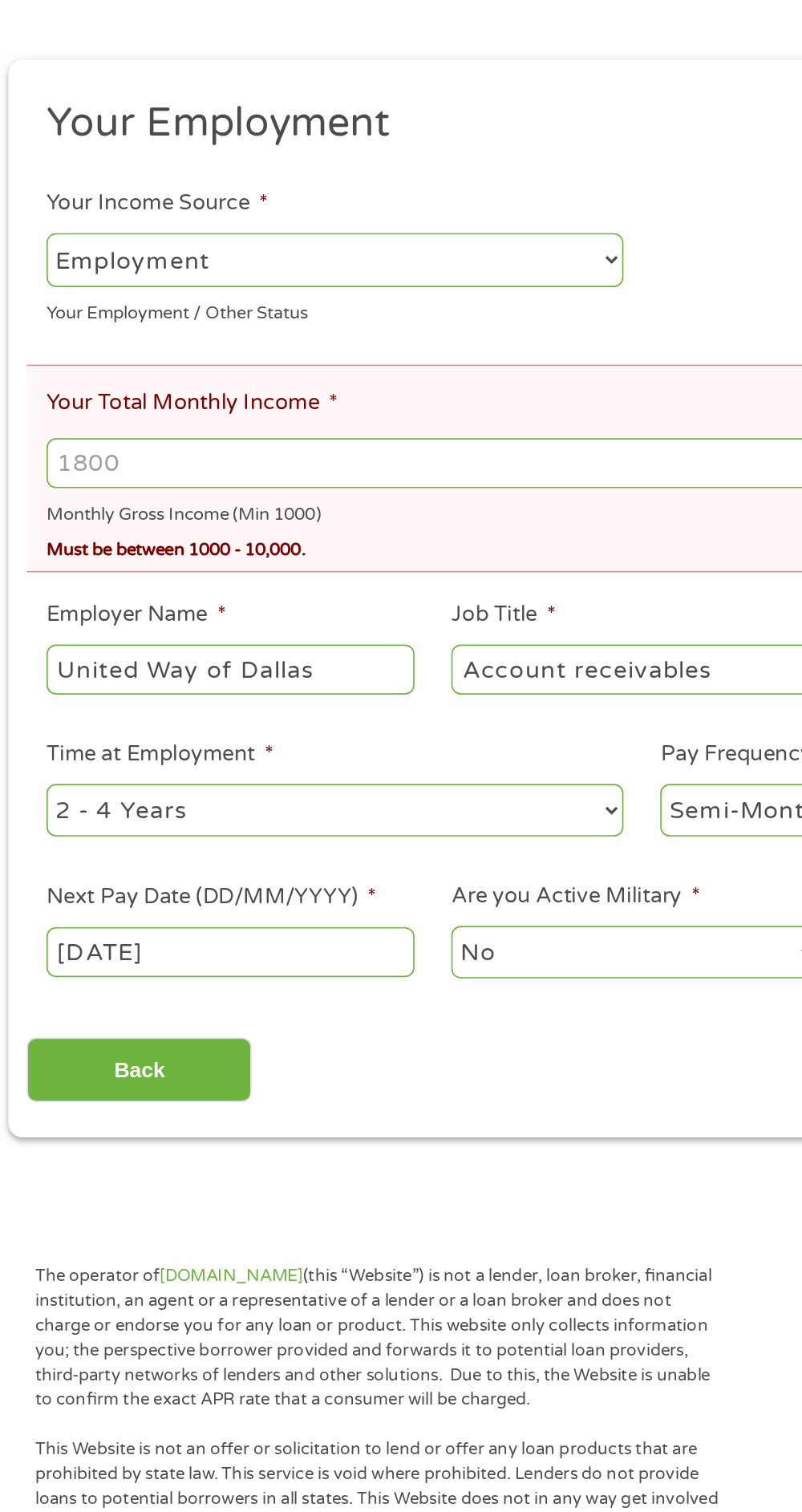
click at [94, 532] on input "Your Total Monthly Income *" at bounding box center [401, 530] width 727 height 31
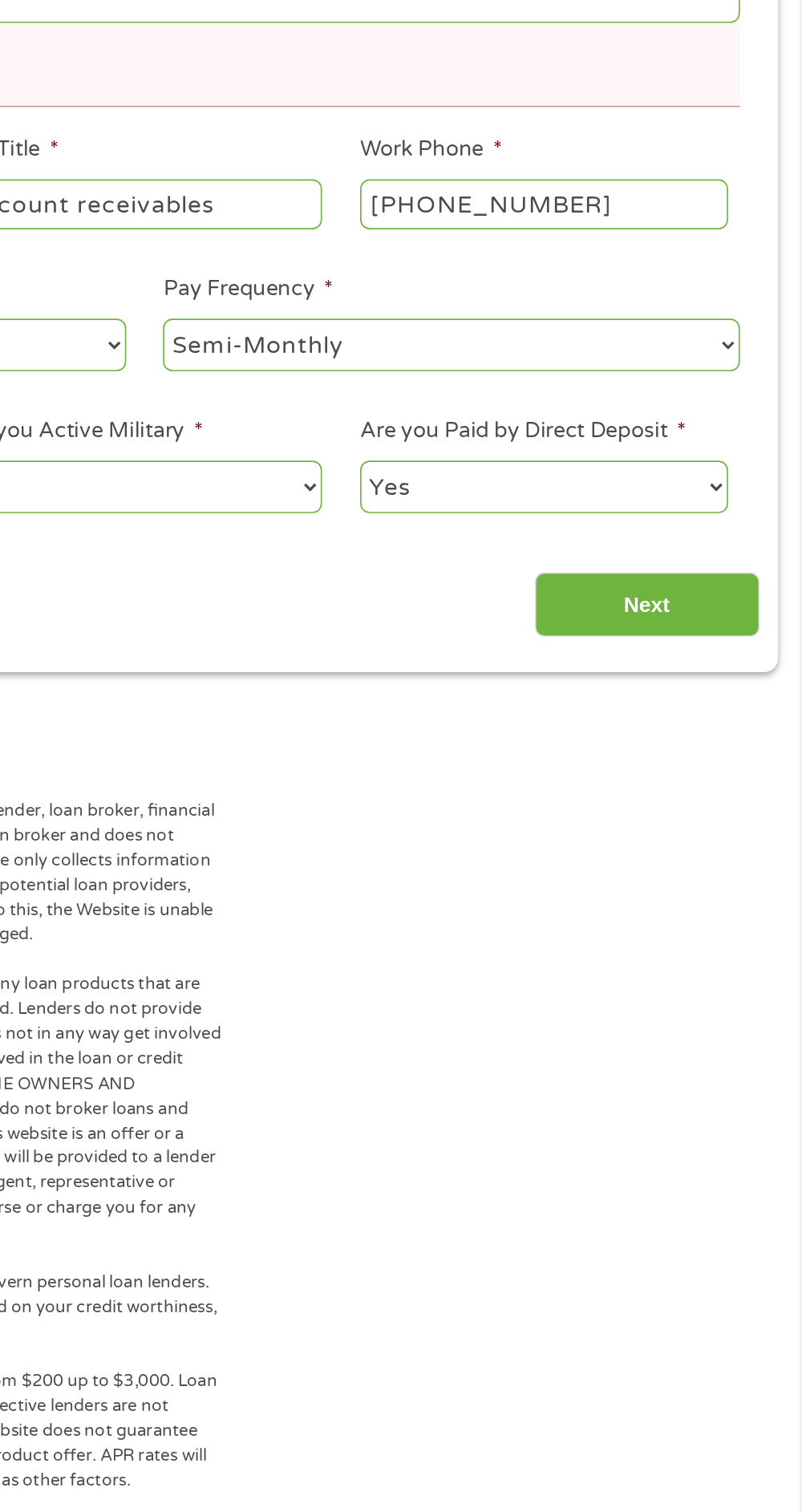
type input "4300"
click at [731, 908] on input "Next" at bounding box center [707, 899] width 137 height 40
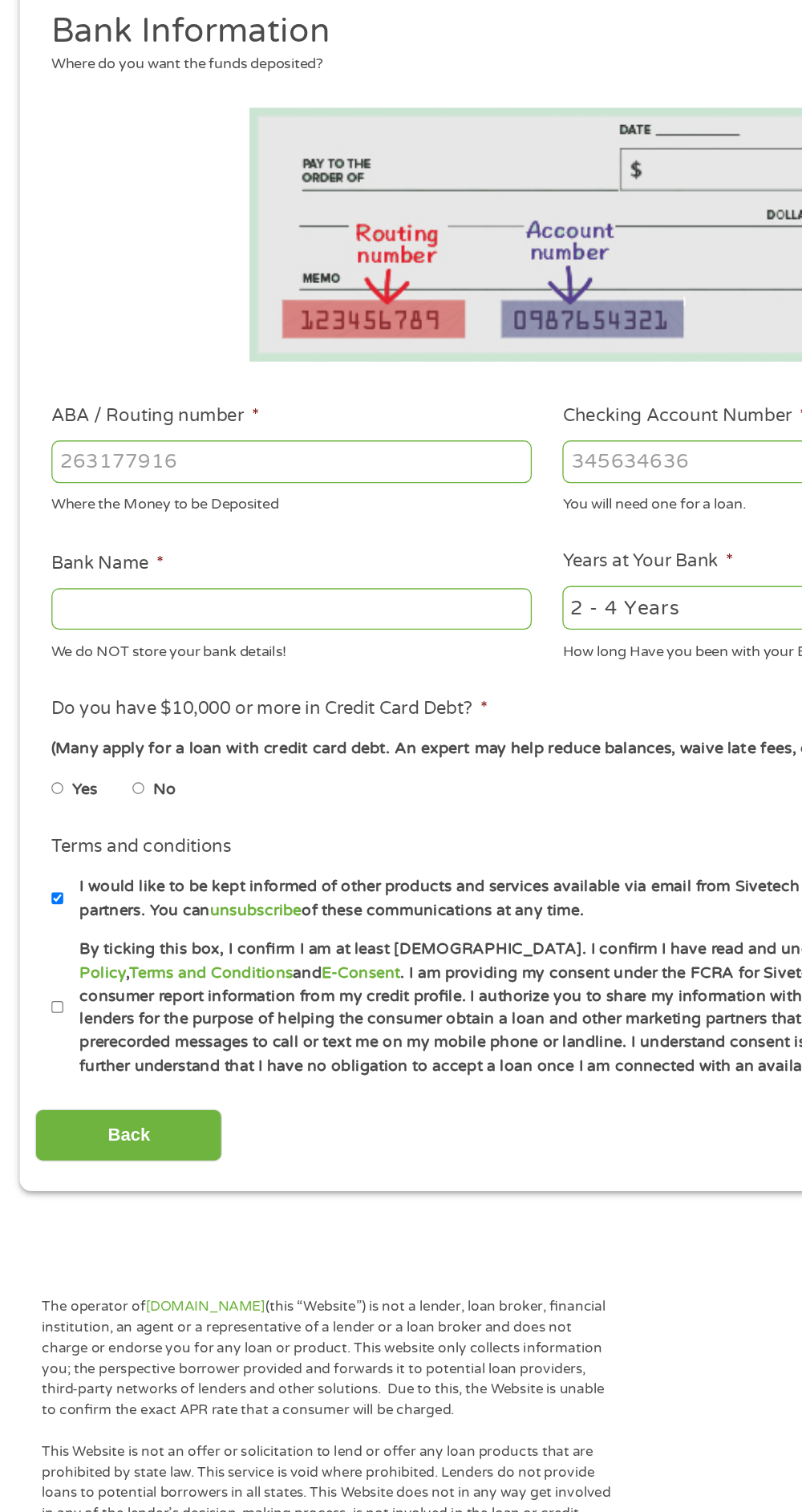
scroll to position [7, 0]
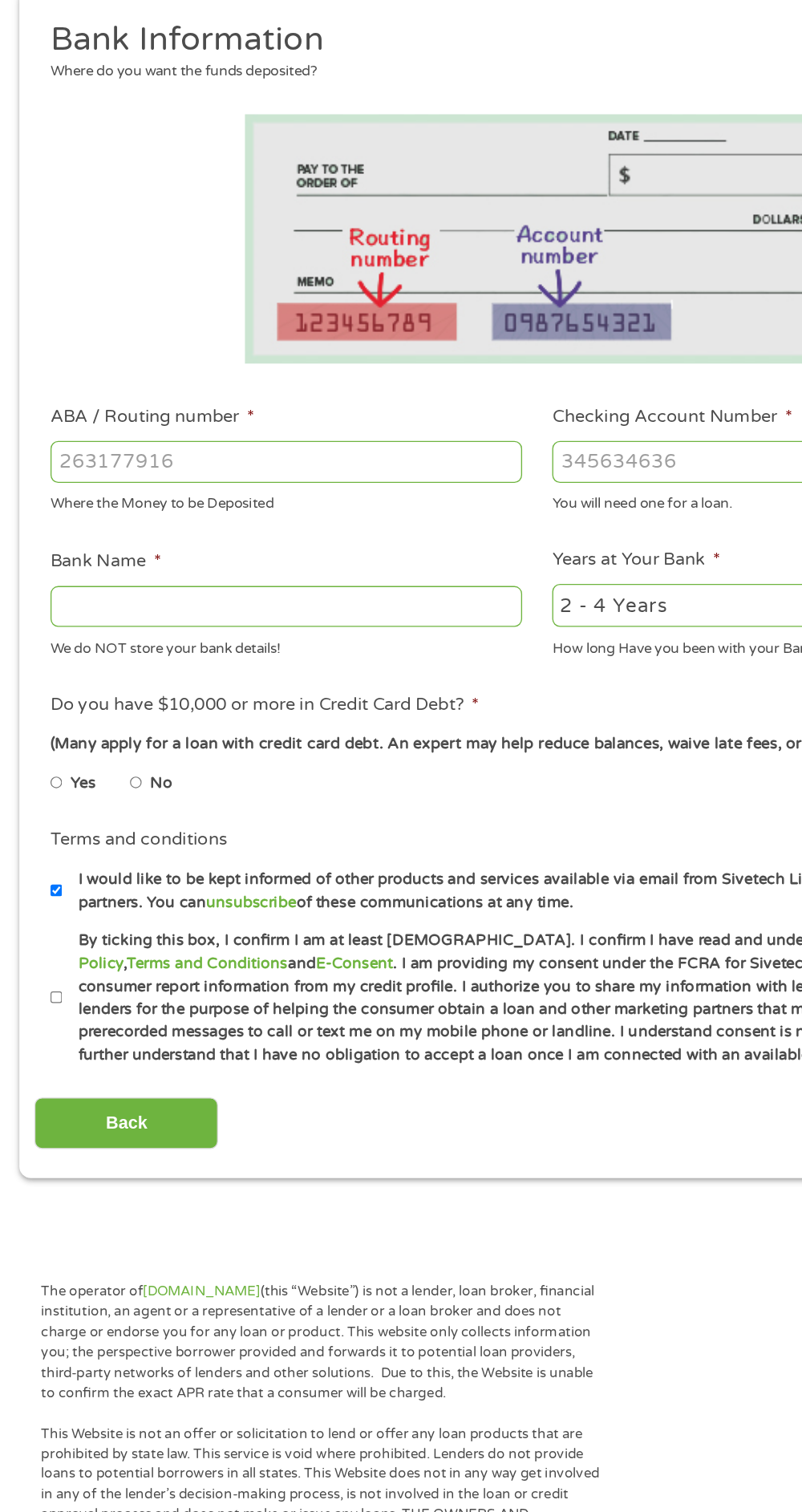
click at [258, 563] on input "ABA / Routing number *" at bounding box center [214, 570] width 352 height 31
type input "111000614"
type input "JPMORGAN CHASE BANK NA"
type input "111000614"
click at [301, 686] on input "JPMORGAN CHASE BANK NA" at bounding box center [214, 678] width 352 height 31
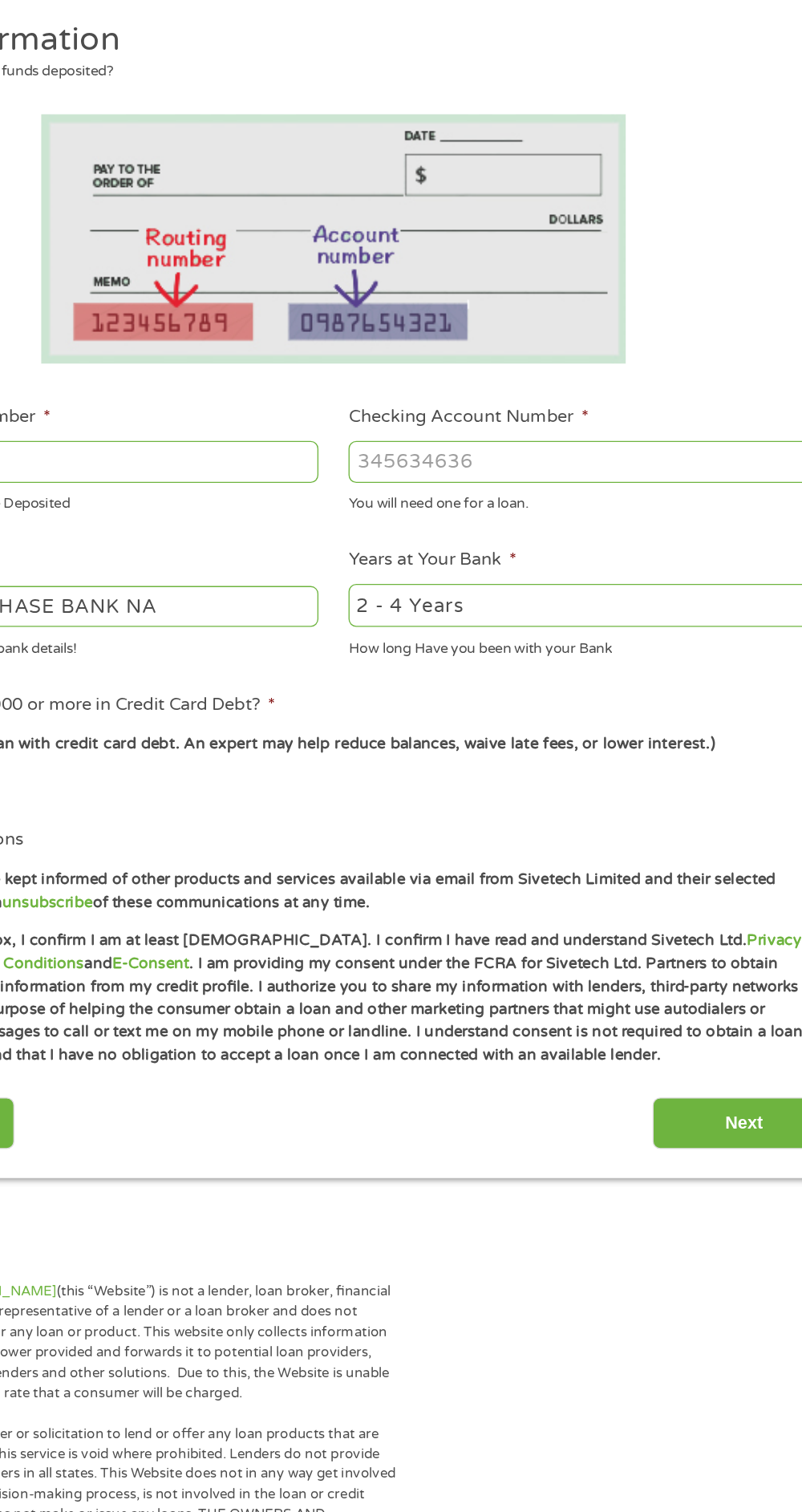
click at [526, 575] on input "Checking Account Number *" at bounding box center [588, 570] width 352 height 31
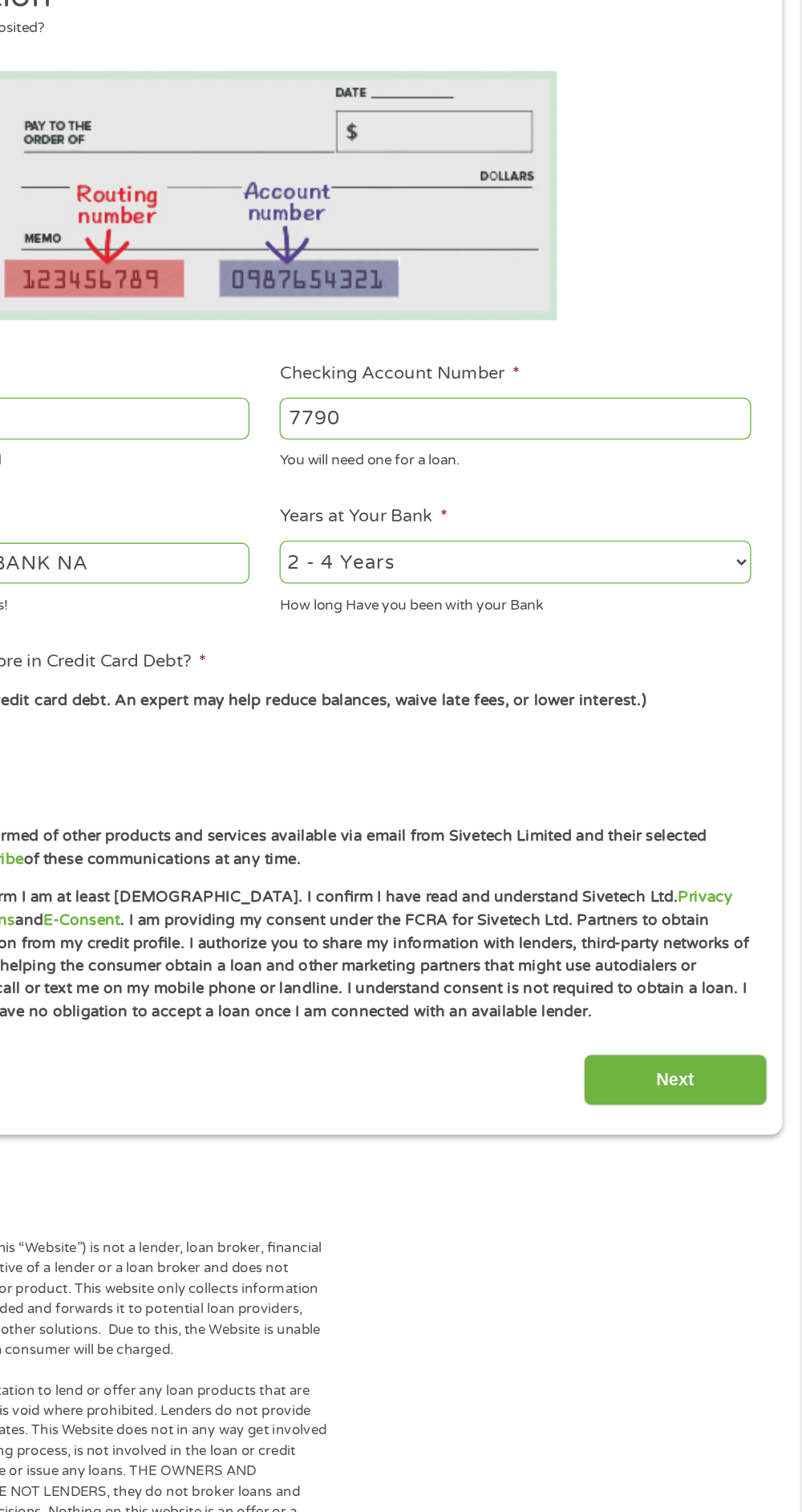
type input "7790"
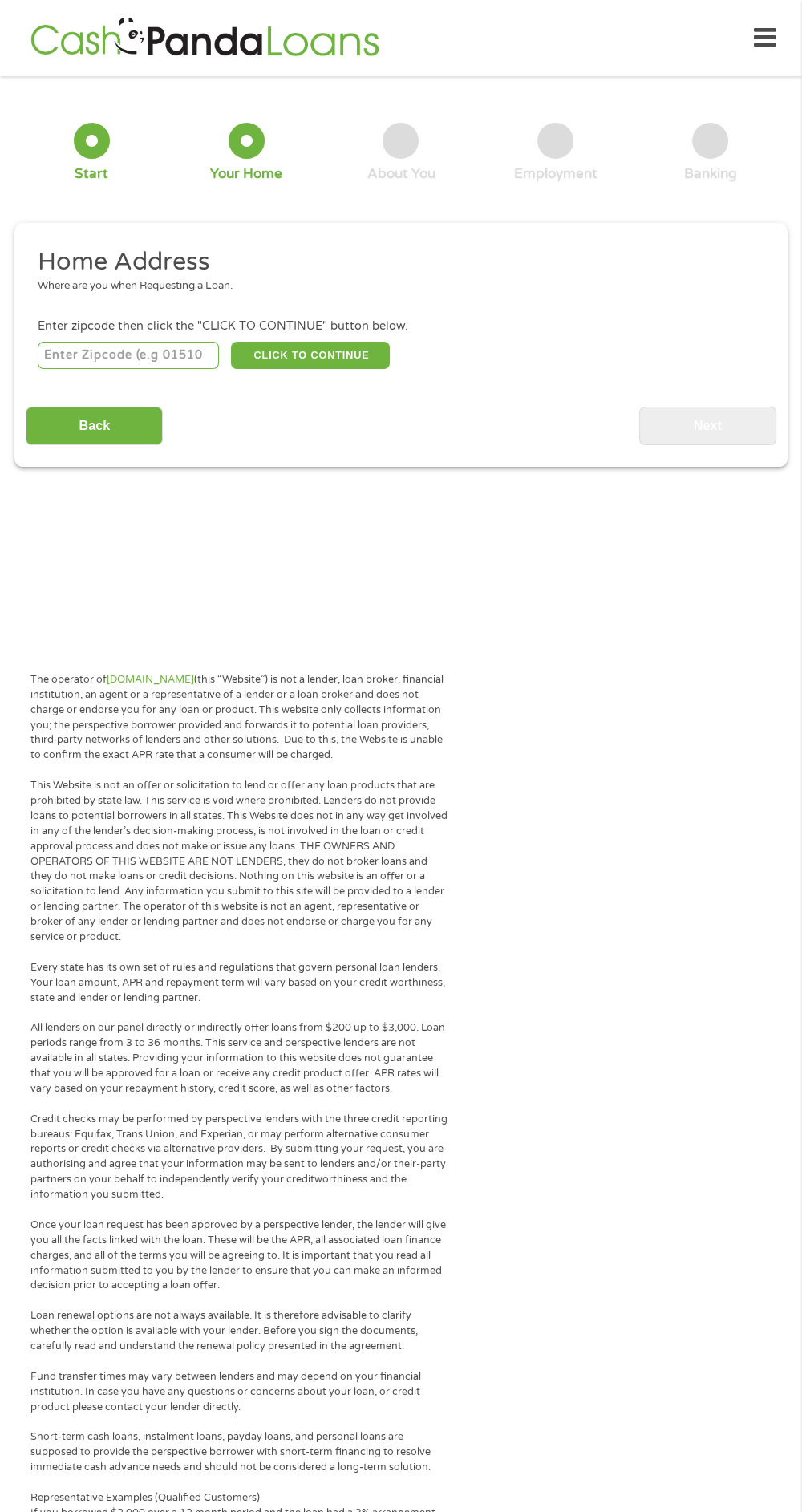
click at [198, 357] on input "number" at bounding box center [129, 356] width 182 height 28
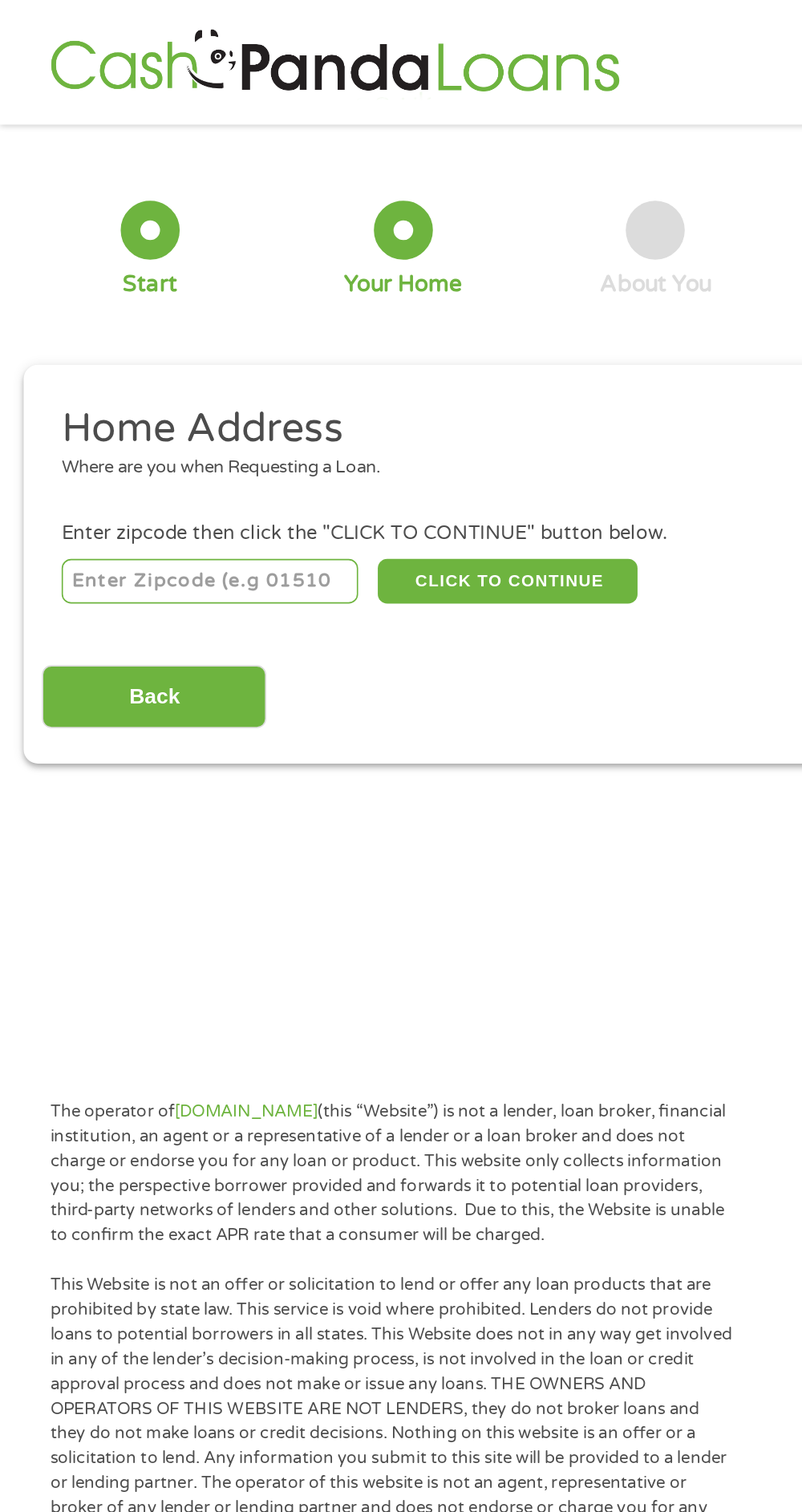
type input "75228"
click at [343, 361] on button "CLICK TO CONTINUE" at bounding box center [310, 356] width 159 height 28
type input "75228"
type input "[GEOGRAPHIC_DATA]"
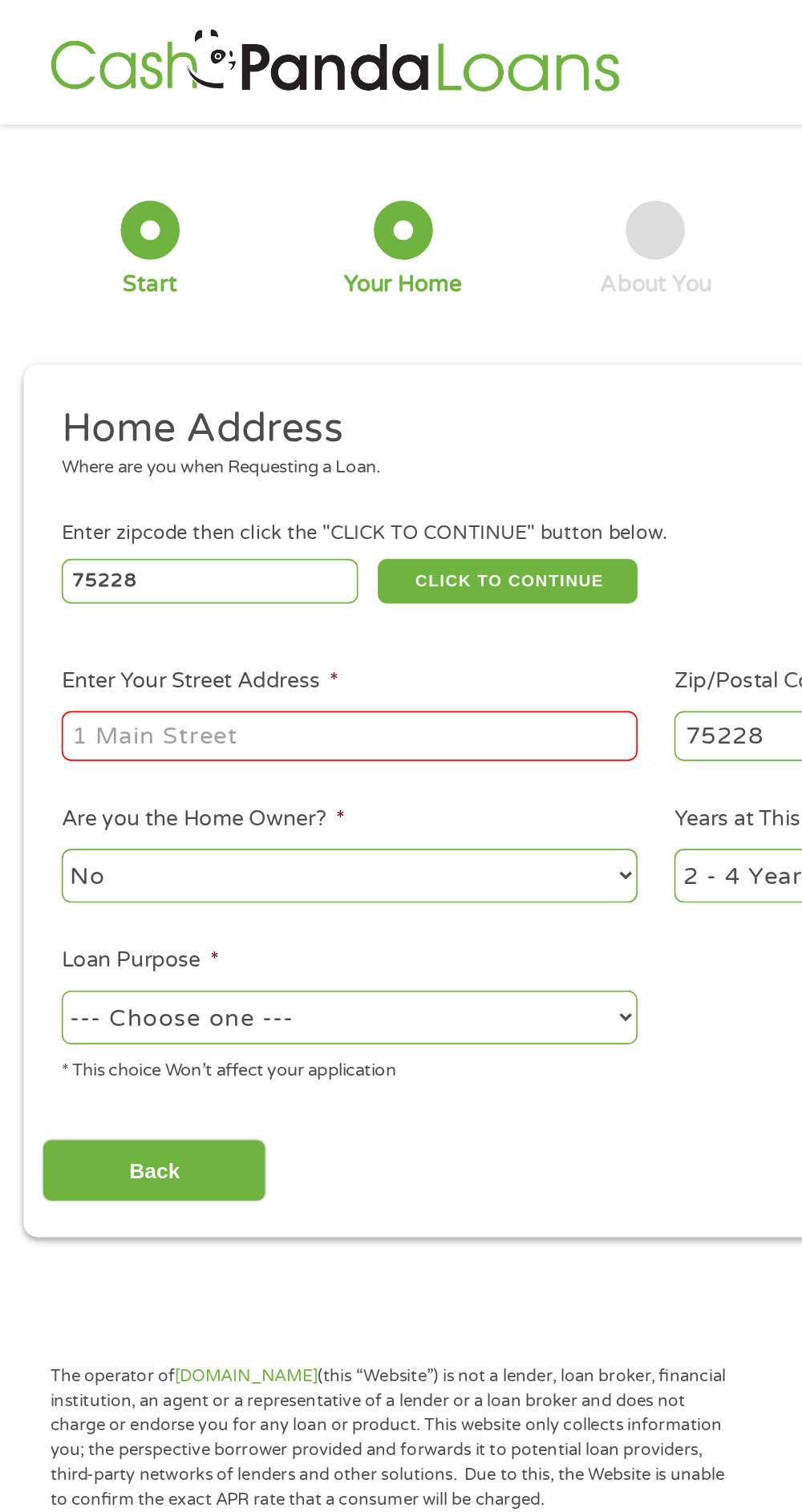
click at [281, 459] on input "Enter Your Street Address *" at bounding box center [214, 451] width 352 height 31
type input "[STREET_ADDRESS]"
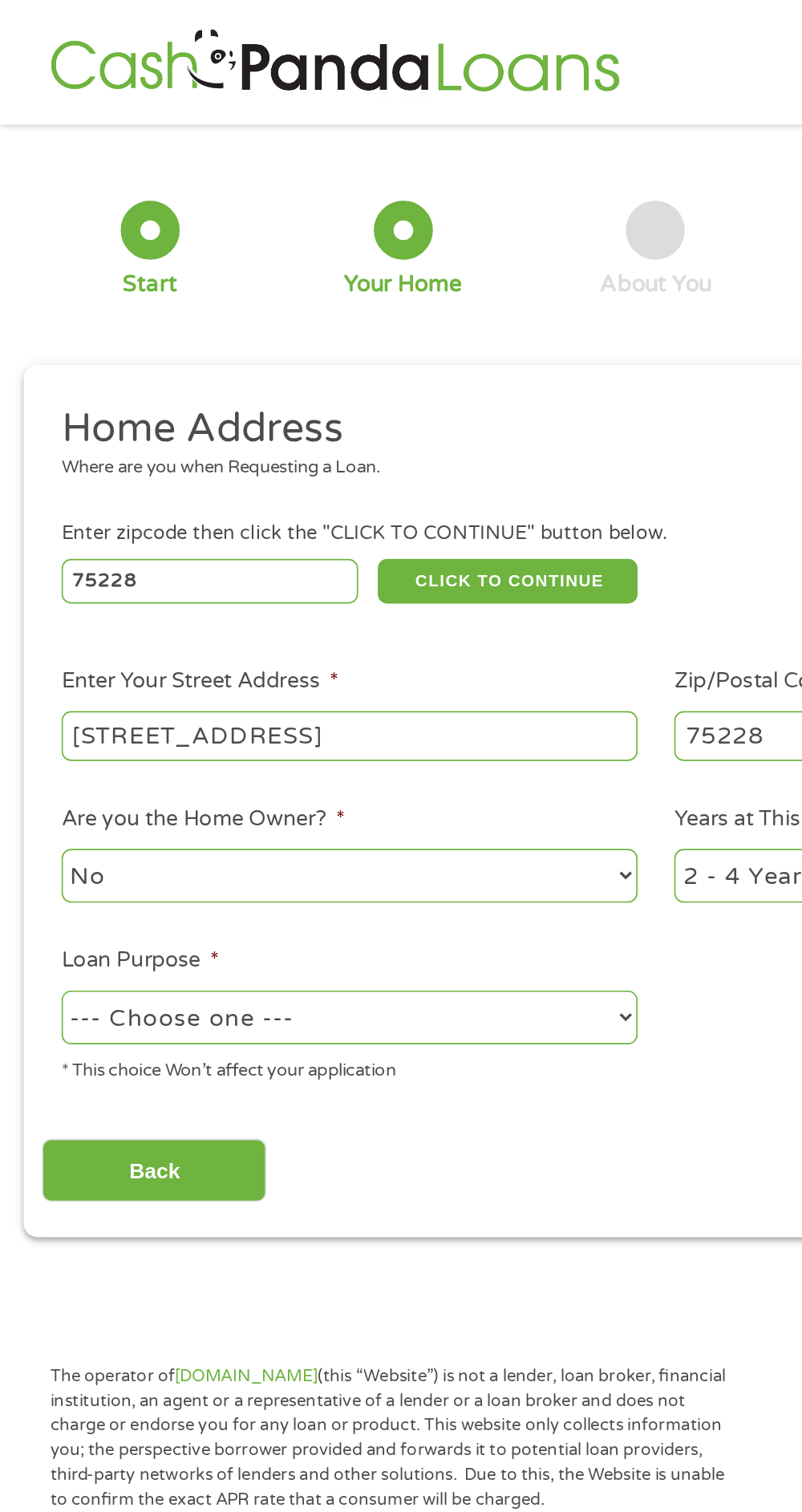
click at [268, 549] on select "No Yes" at bounding box center [214, 536] width 352 height 33
select select "yes"
click at [38, 521] on select "No Yes" at bounding box center [214, 536] width 352 height 33
click at [280, 626] on select "--- Choose one --- Pay Bills Debt Consolidation Home Improvement Major Purchase…" at bounding box center [214, 622] width 352 height 33
select select "other"
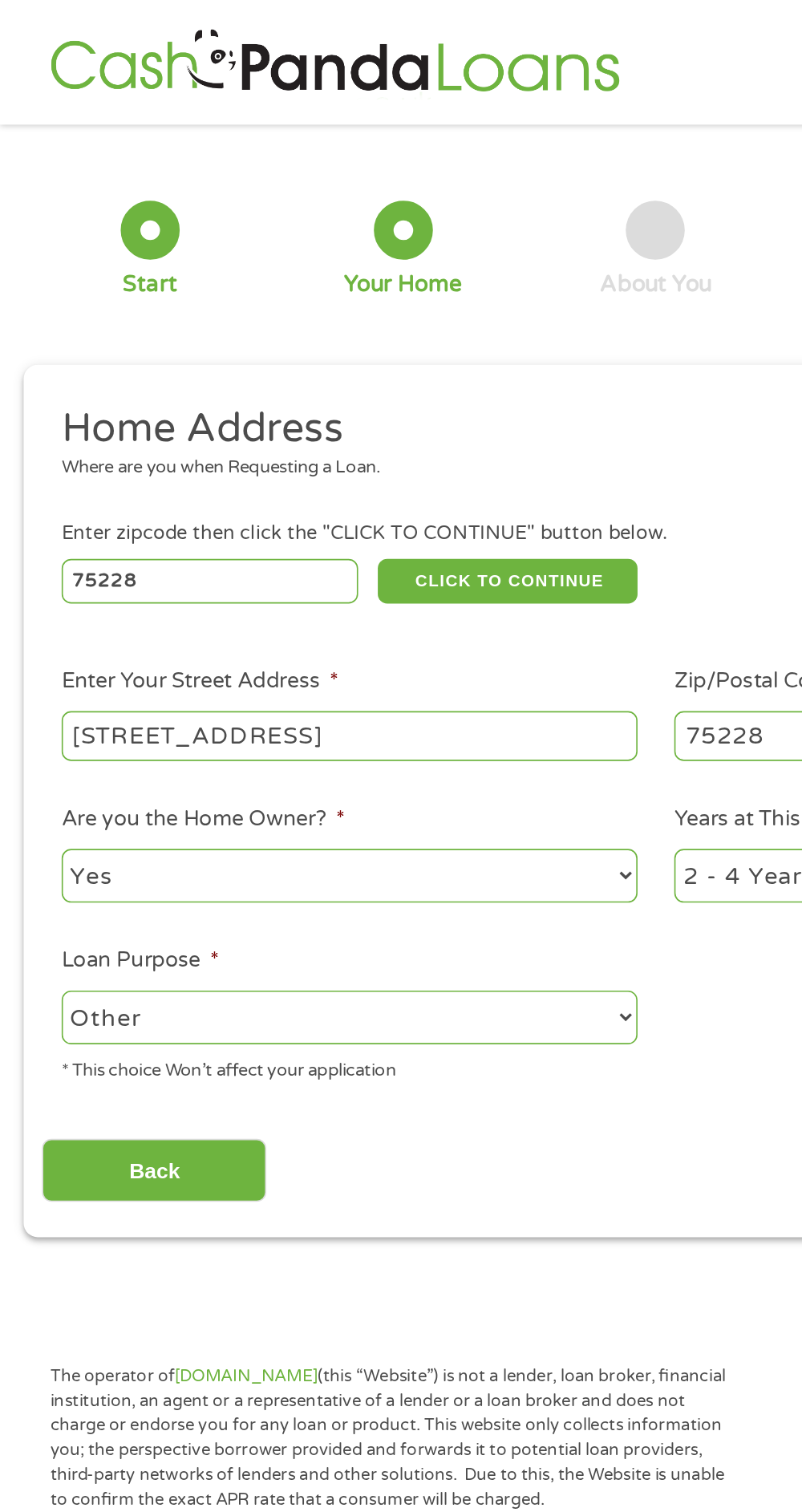
click at [38, 608] on select "--- Choose one --- Pay Bills Debt Consolidation Home Improvement Major Purchase…" at bounding box center [214, 622] width 352 height 33
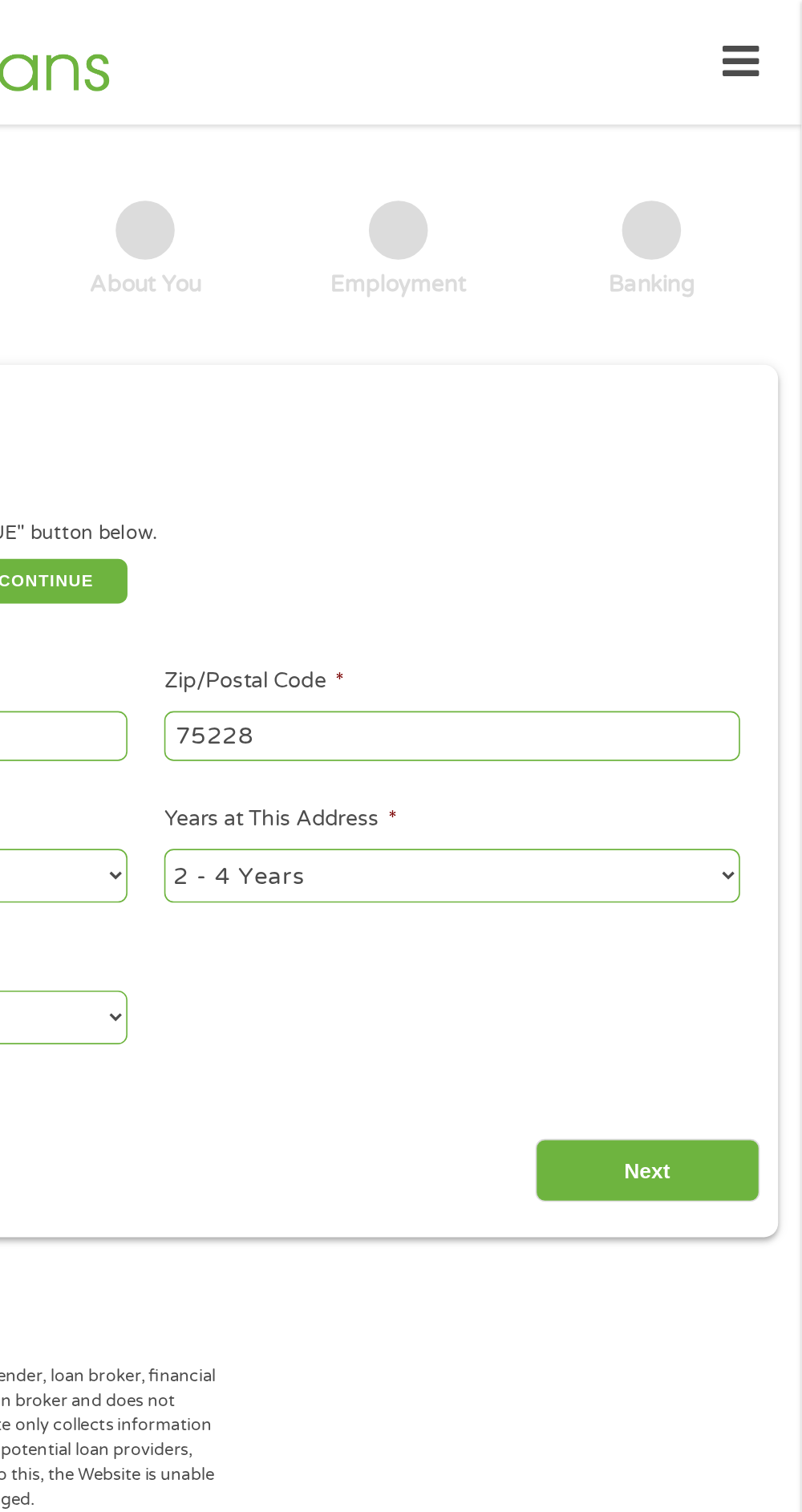
click at [719, 726] on input "Next" at bounding box center [707, 715] width 137 height 40
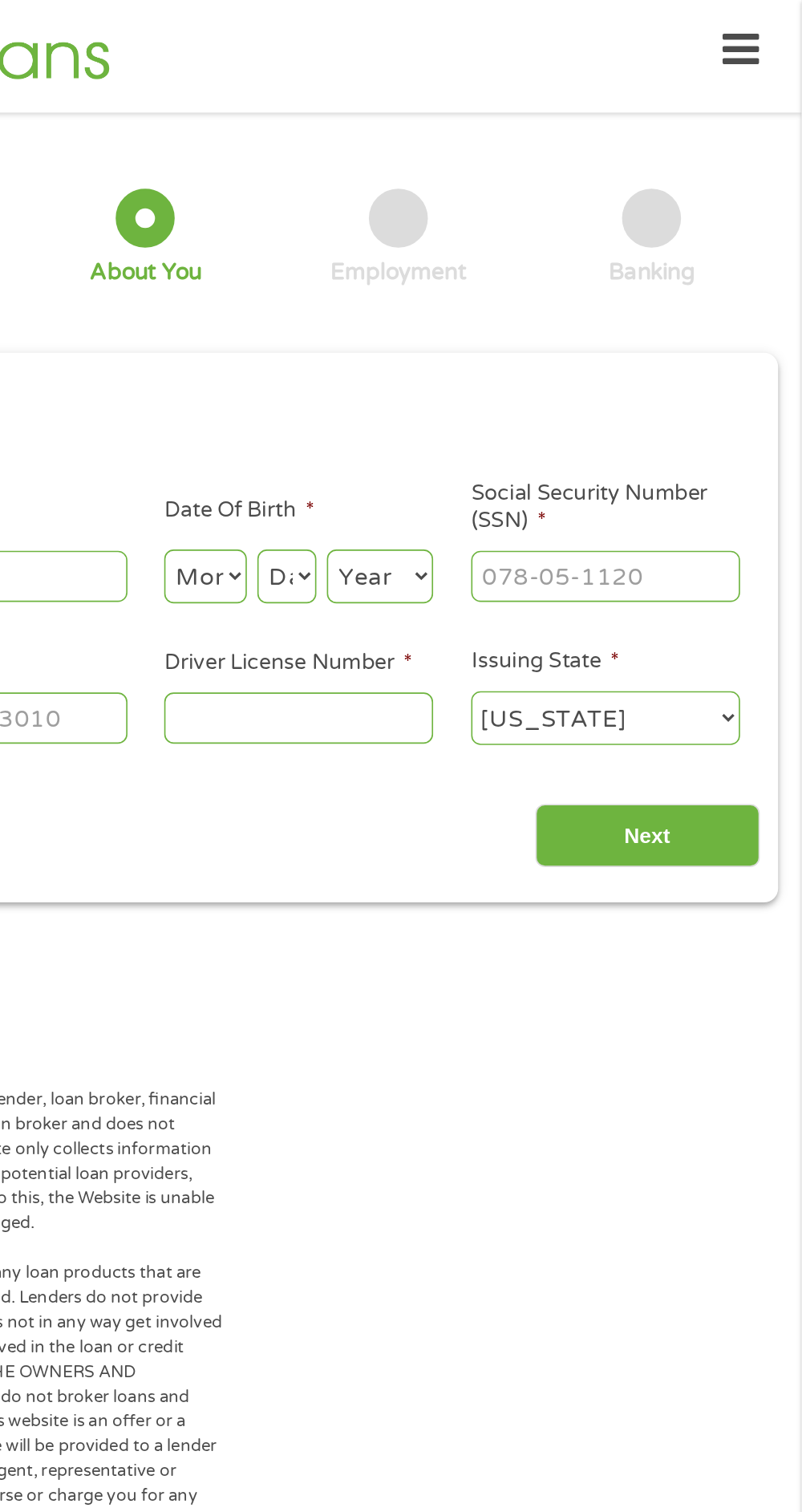
scroll to position [7, 0]
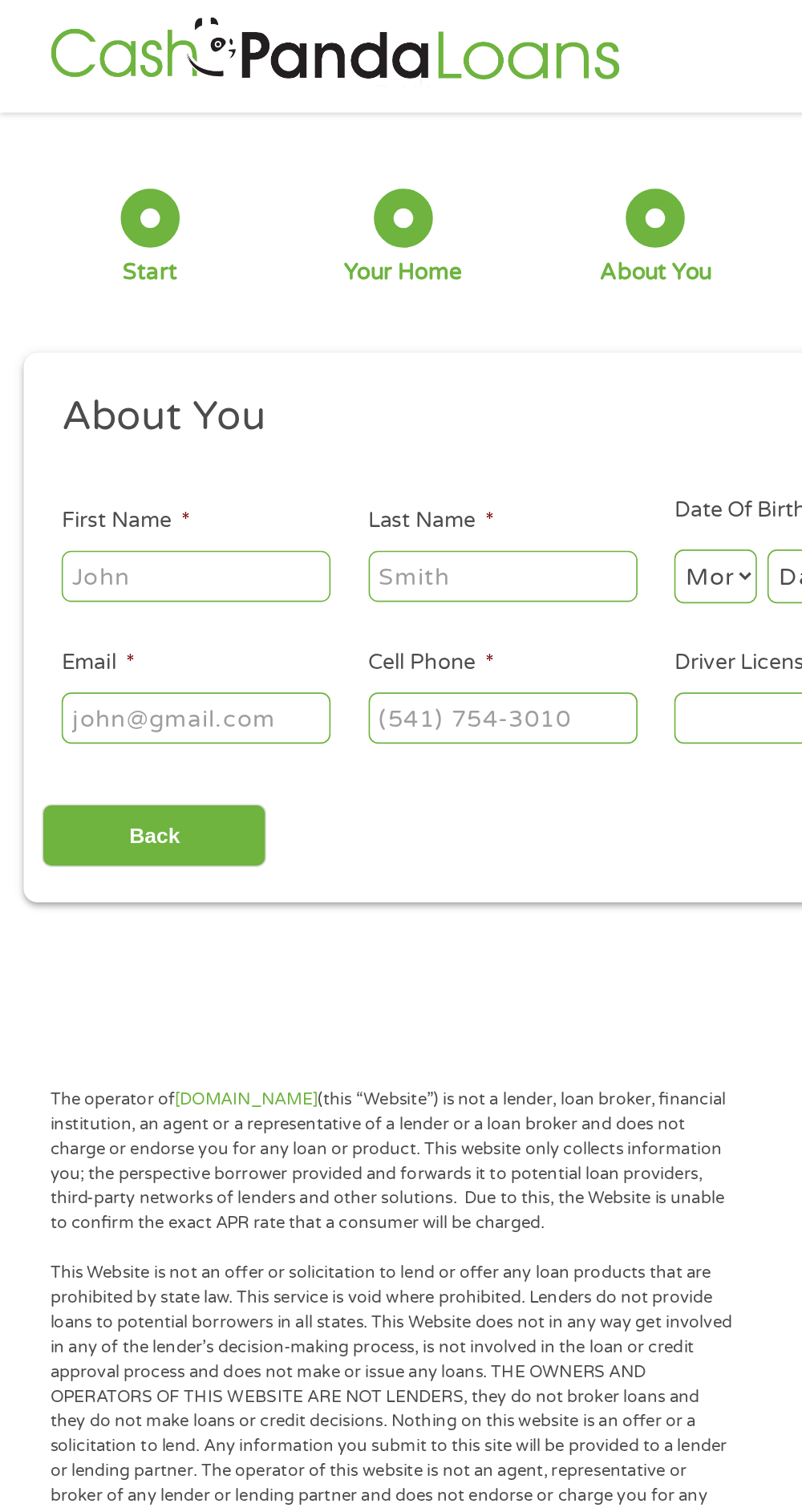
click at [181, 365] on input "First Name *" at bounding box center [120, 352] width 164 height 31
type input "[PERSON_NAME]"
type input "[PHONE_NUMBER]"
click at [183, 436] on input "Email *" at bounding box center [120, 439] width 164 height 31
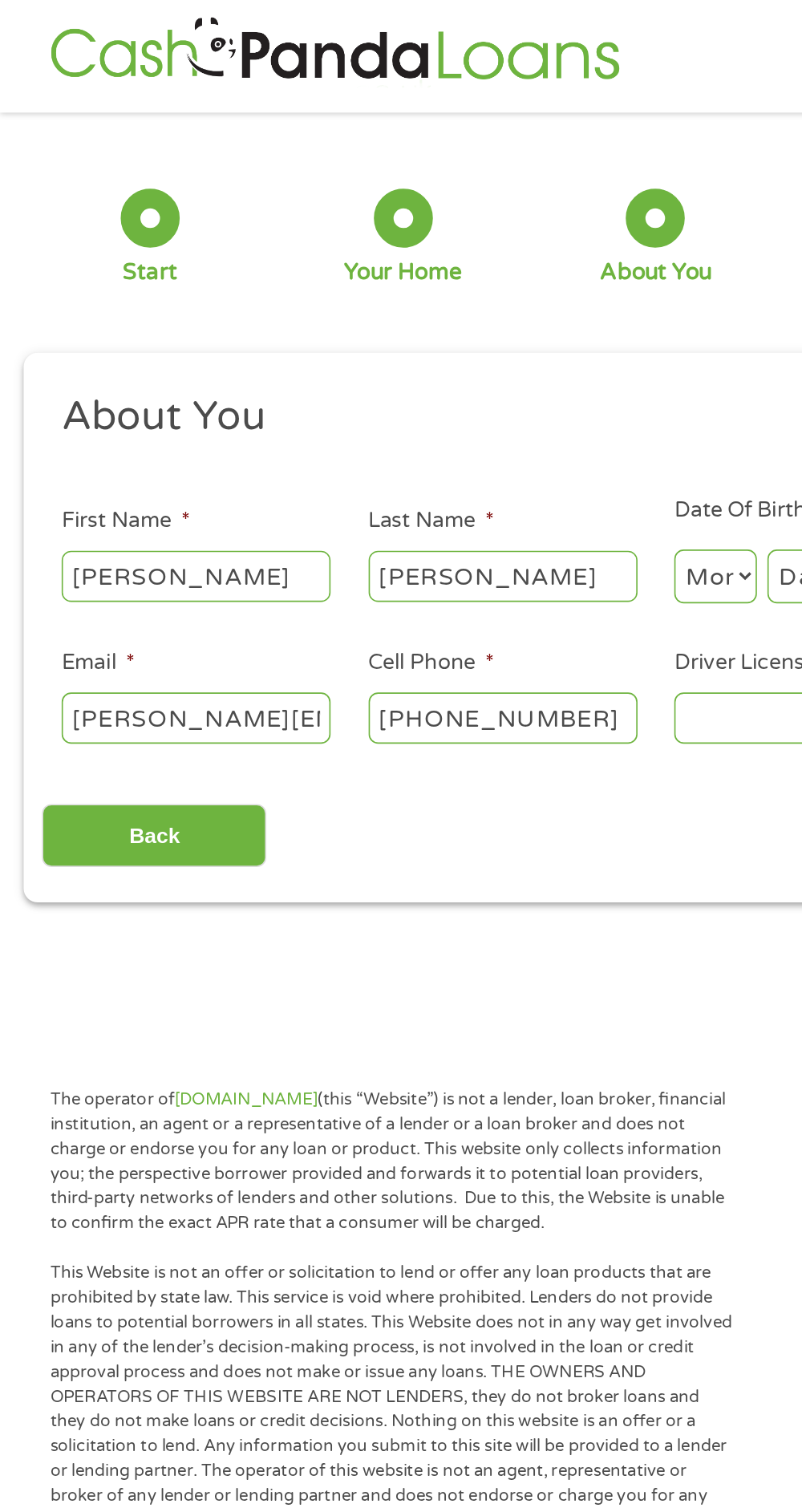
scroll to position [0, 49]
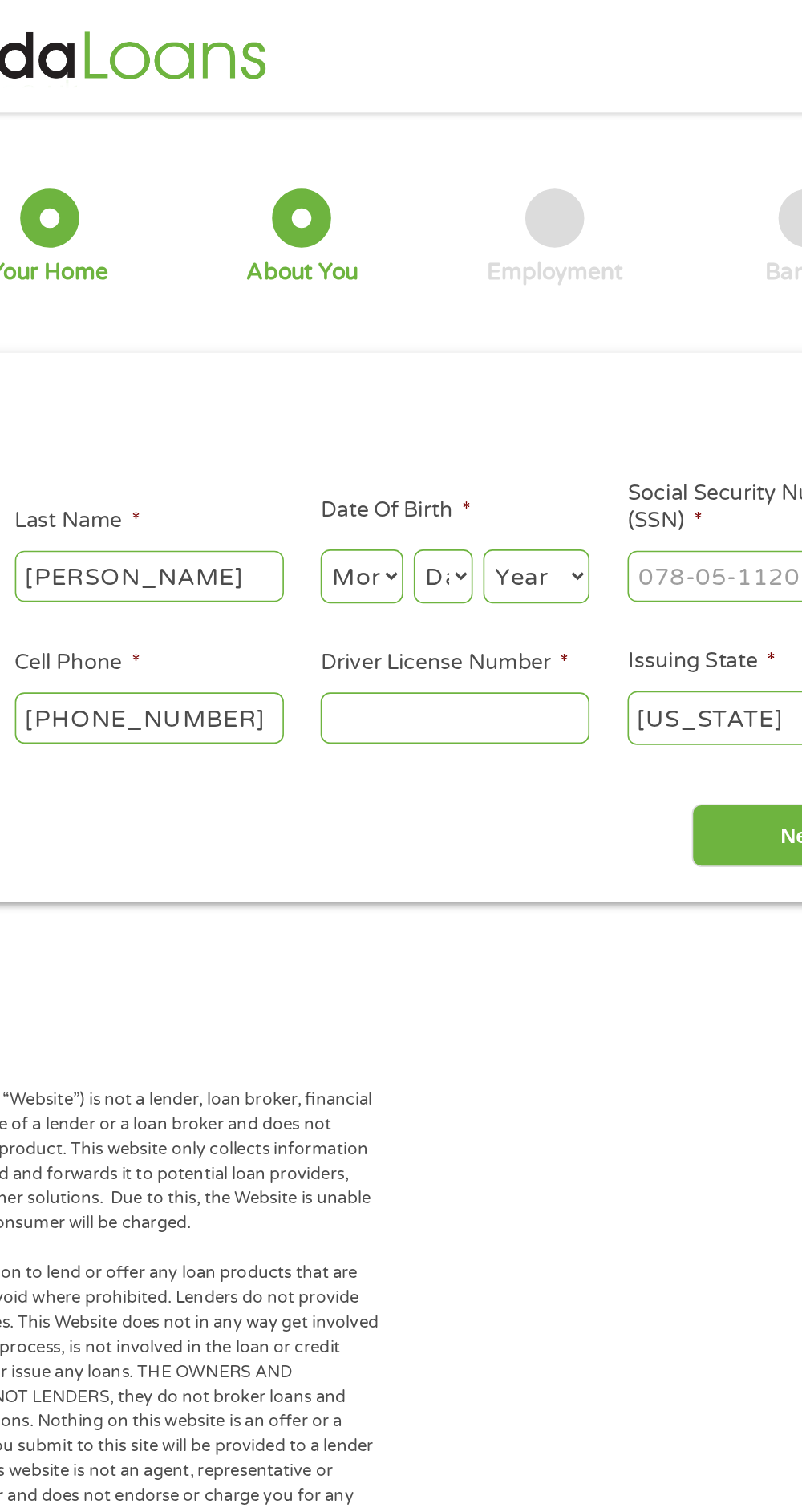
type input "[PERSON_NAME][EMAIL_ADDRESS][DOMAIN_NAME]"
click at [457, 357] on select "Month 1 2 3 4 5 6 7 8 9 10 11 12" at bounding box center [437, 352] width 50 height 33
select select "8"
click at [412, 336] on select "Month 1 2 3 4 5 6 7 8 9 10 11 12" at bounding box center [437, 352] width 50 height 33
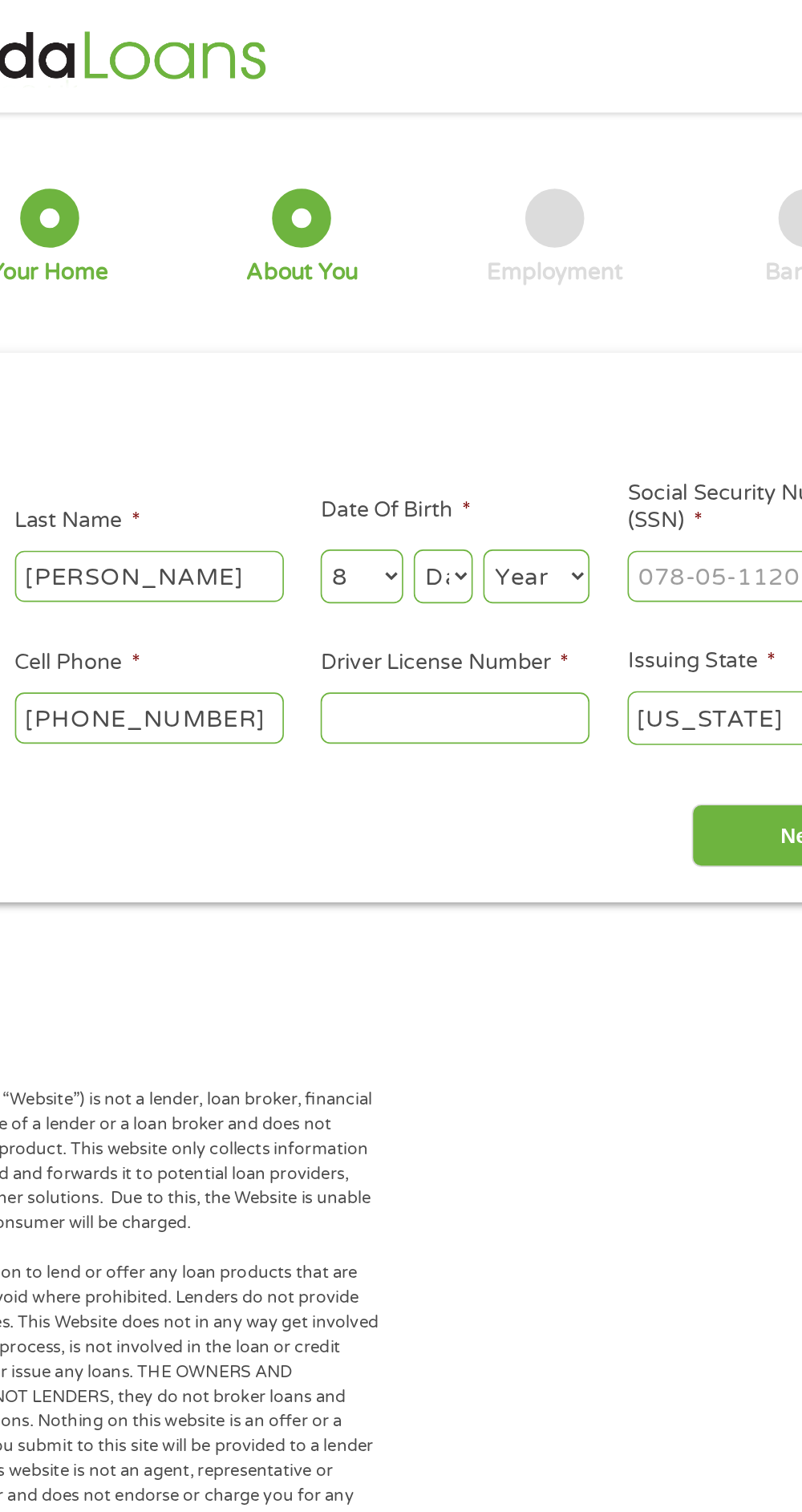
click at [501, 361] on select "Day 1 2 3 4 5 6 7 8 9 10 11 12 13 14 15 16 17 18 19 20 21 22 23 24 25 26 27 28 …" at bounding box center [487, 352] width 36 height 33
select select "14"
click at [469, 336] on select "Day 1 2 3 4 5 6 7 8 9 10 11 12 13 14 15 16 17 18 19 20 21 22 23 24 25 26 27 28 …" at bounding box center [487, 352] width 36 height 33
click at [553, 363] on select "Year [DATE] 2006 2005 2004 2003 2002 2001 2000 1999 1998 1997 1996 1995 1994 19…" at bounding box center [544, 352] width 65 height 33
select select "1974"
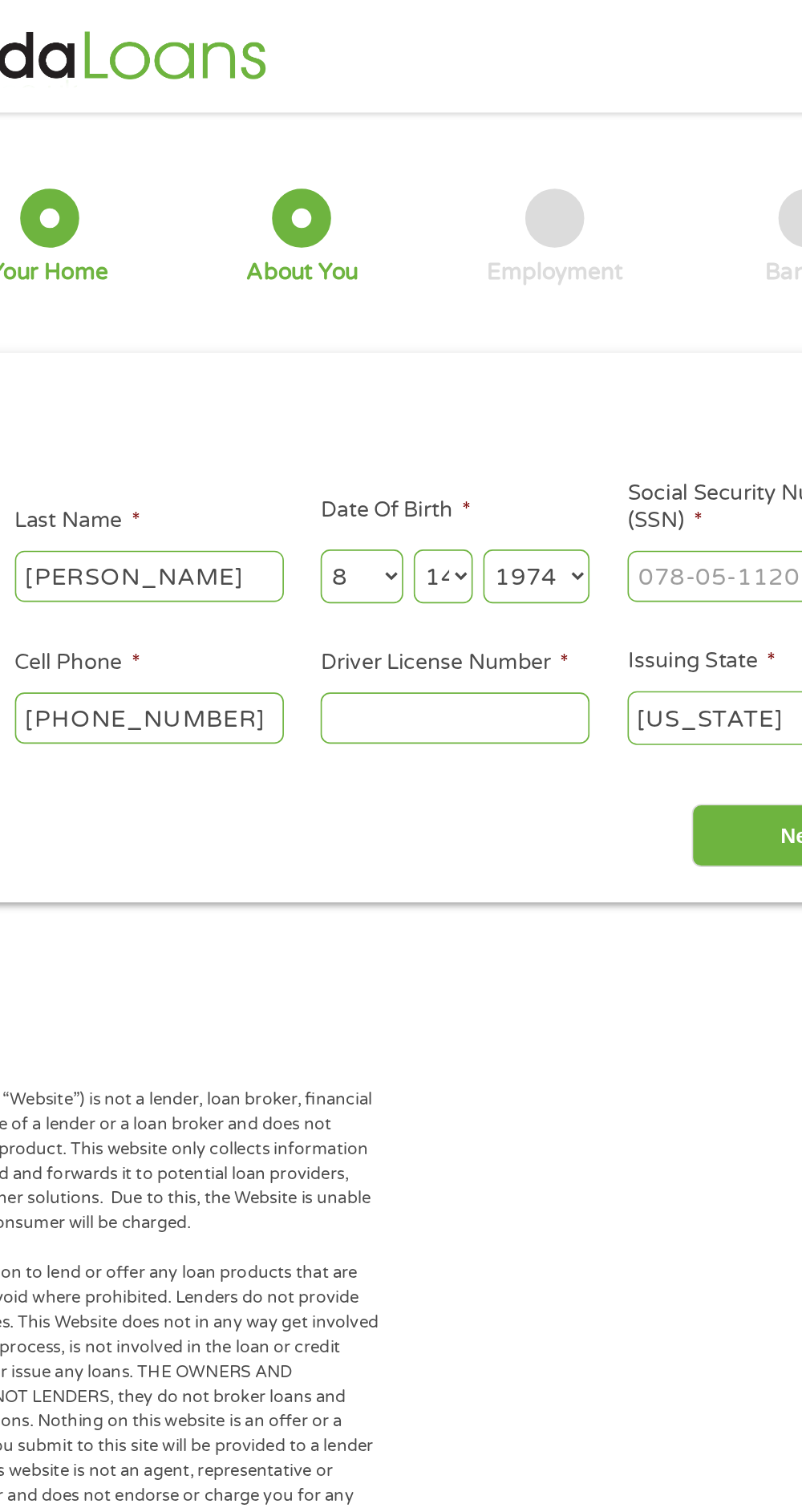
click at [512, 336] on select "Year [DATE] 2006 2005 2004 2003 2002 2001 2000 1999 1998 1997 1996 1995 1994 19…" at bounding box center [544, 352] width 65 height 33
click at [644, 354] on input "Social Security Number (SSN) *" at bounding box center [682, 352] width 164 height 31
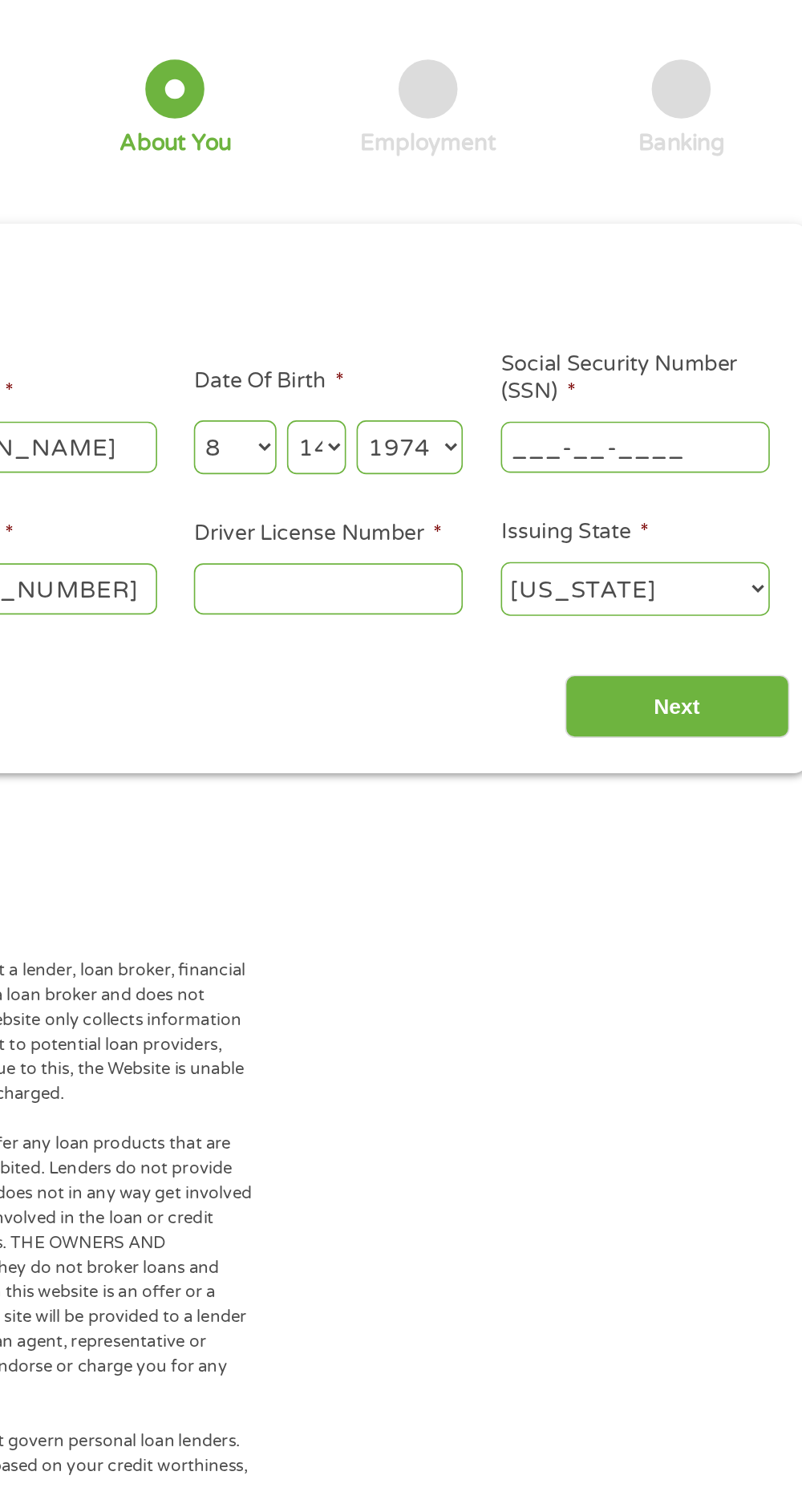
scroll to position [7, 0]
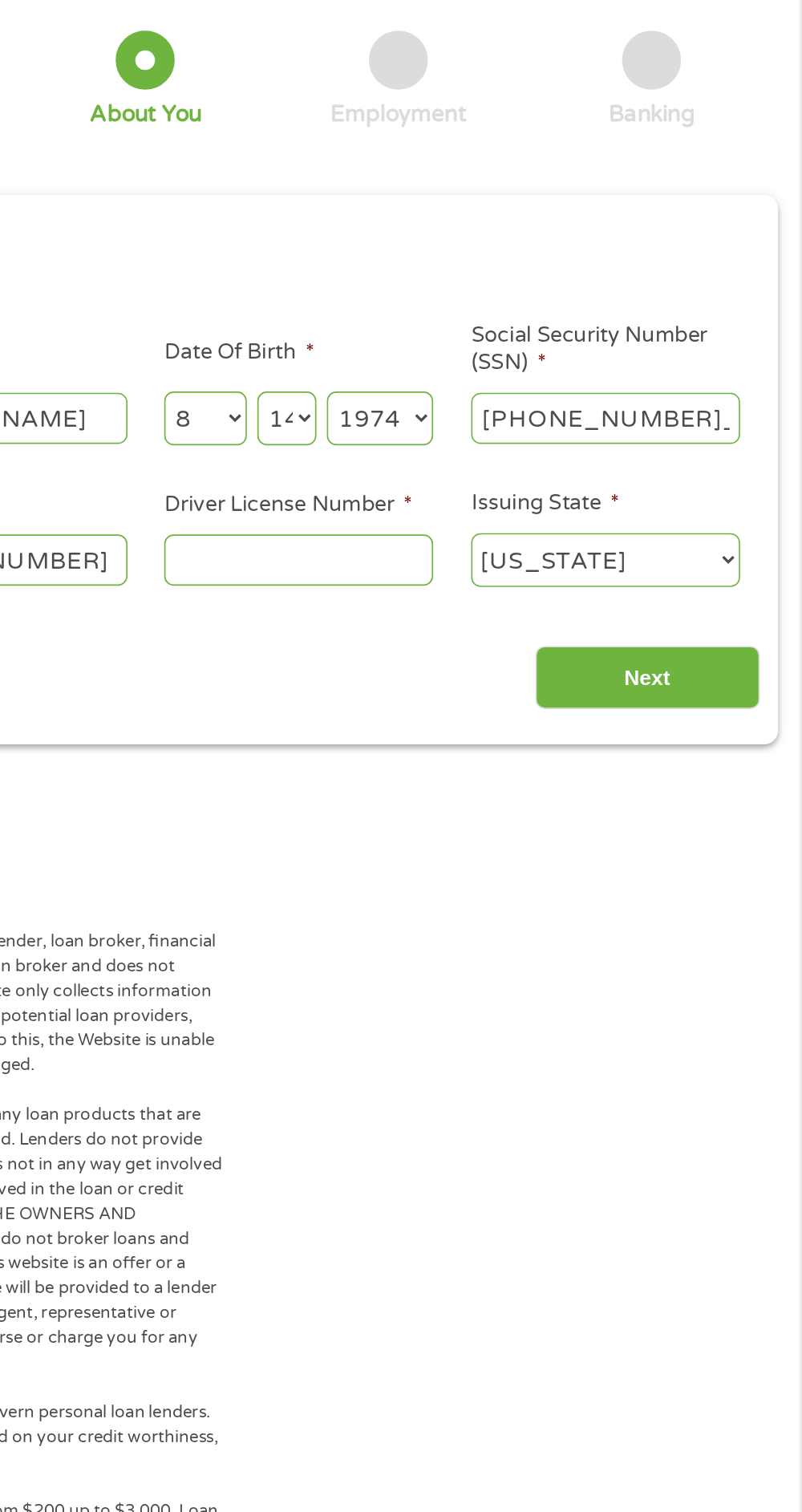
type input "466-55-6590"
click at [530, 447] on input "Driver License Number *" at bounding box center [494, 439] width 164 height 31
click at [482, 445] on input "Driver License Number *" at bounding box center [494, 439] width 164 height 31
type input "16015157"
click at [737, 522] on input "Next" at bounding box center [707, 511] width 137 height 40
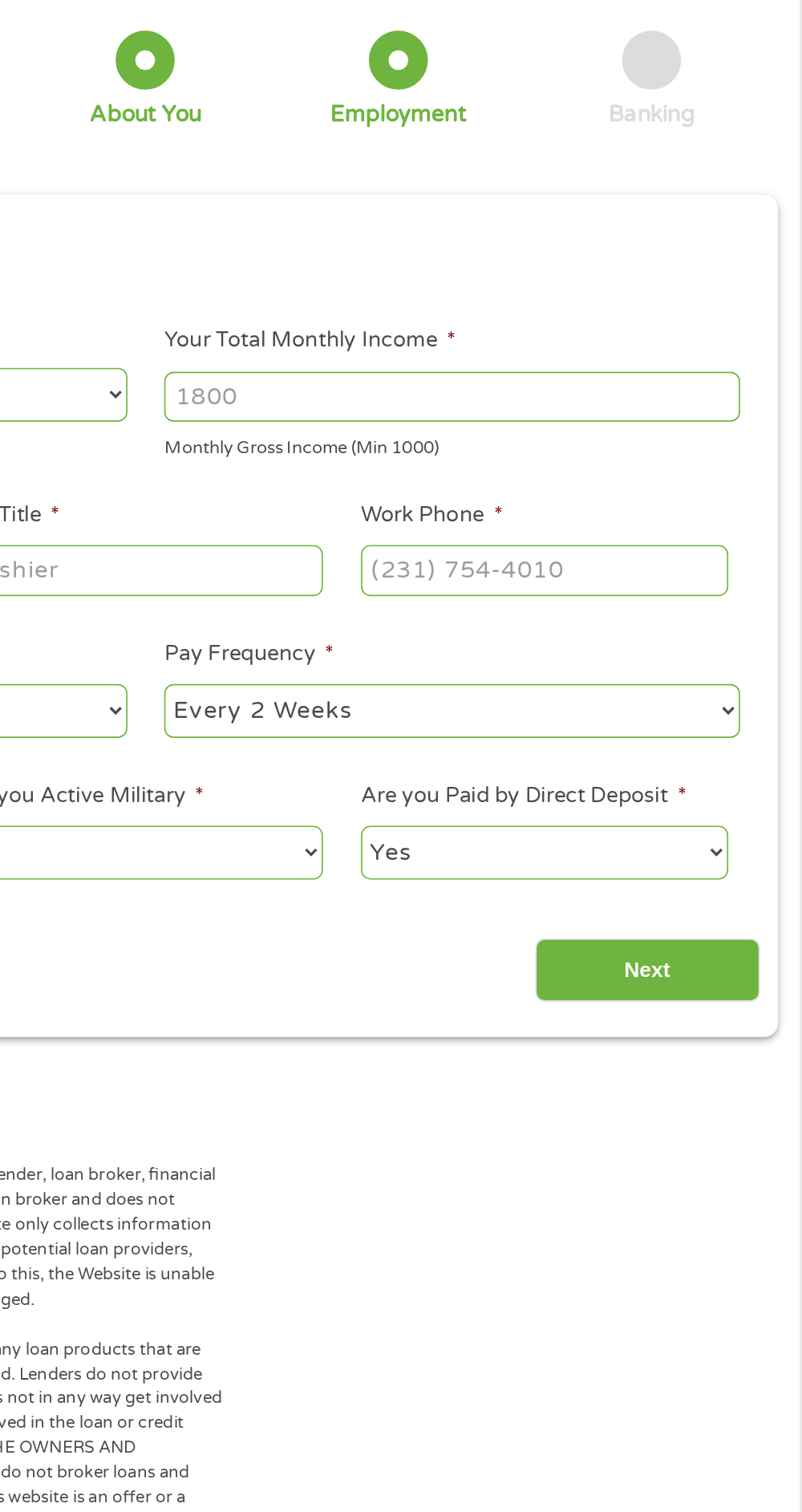
scroll to position [6, 6]
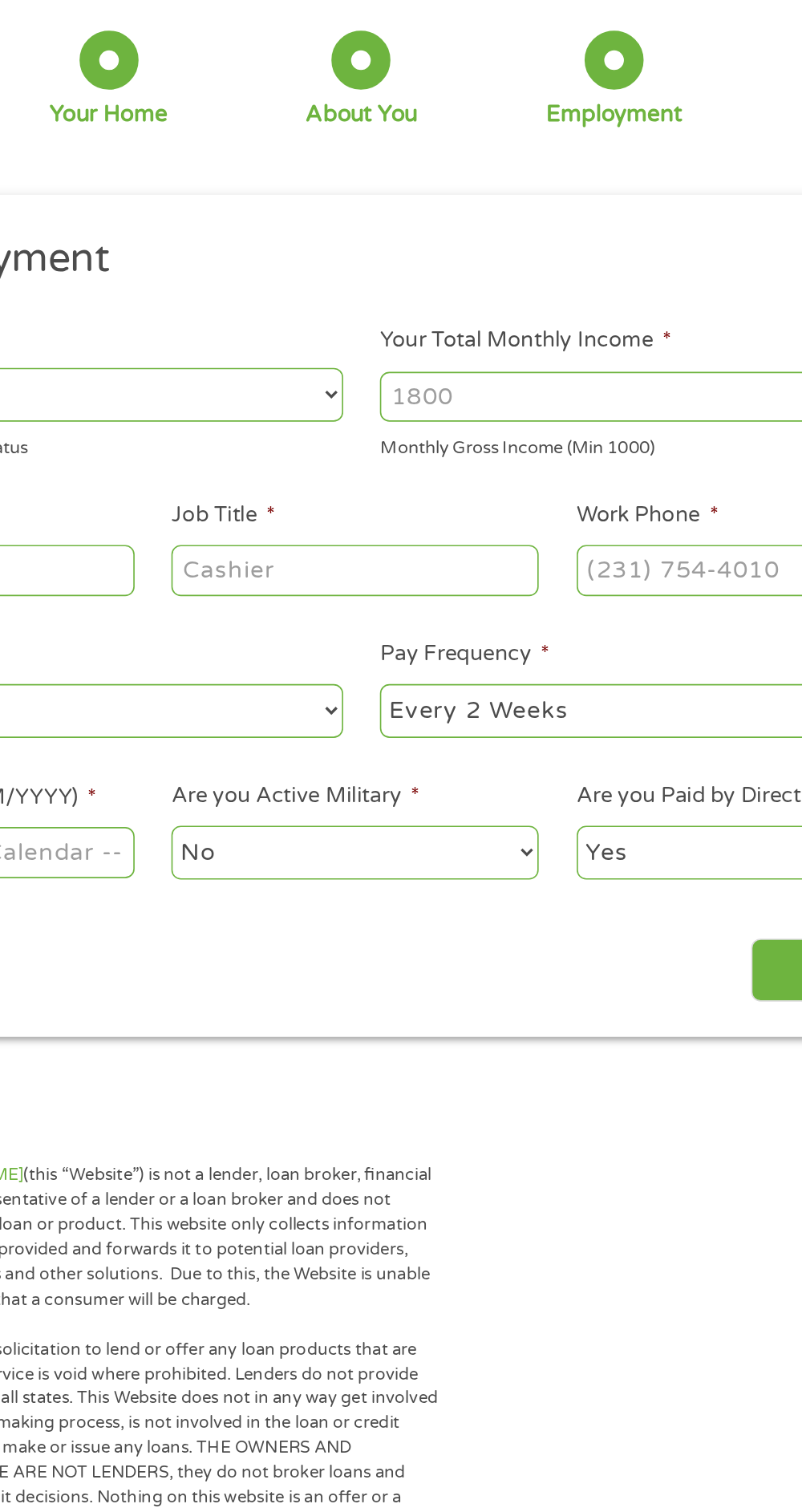
click at [518, 331] on input "Your Total Monthly Income *" at bounding box center [588, 340] width 352 height 31
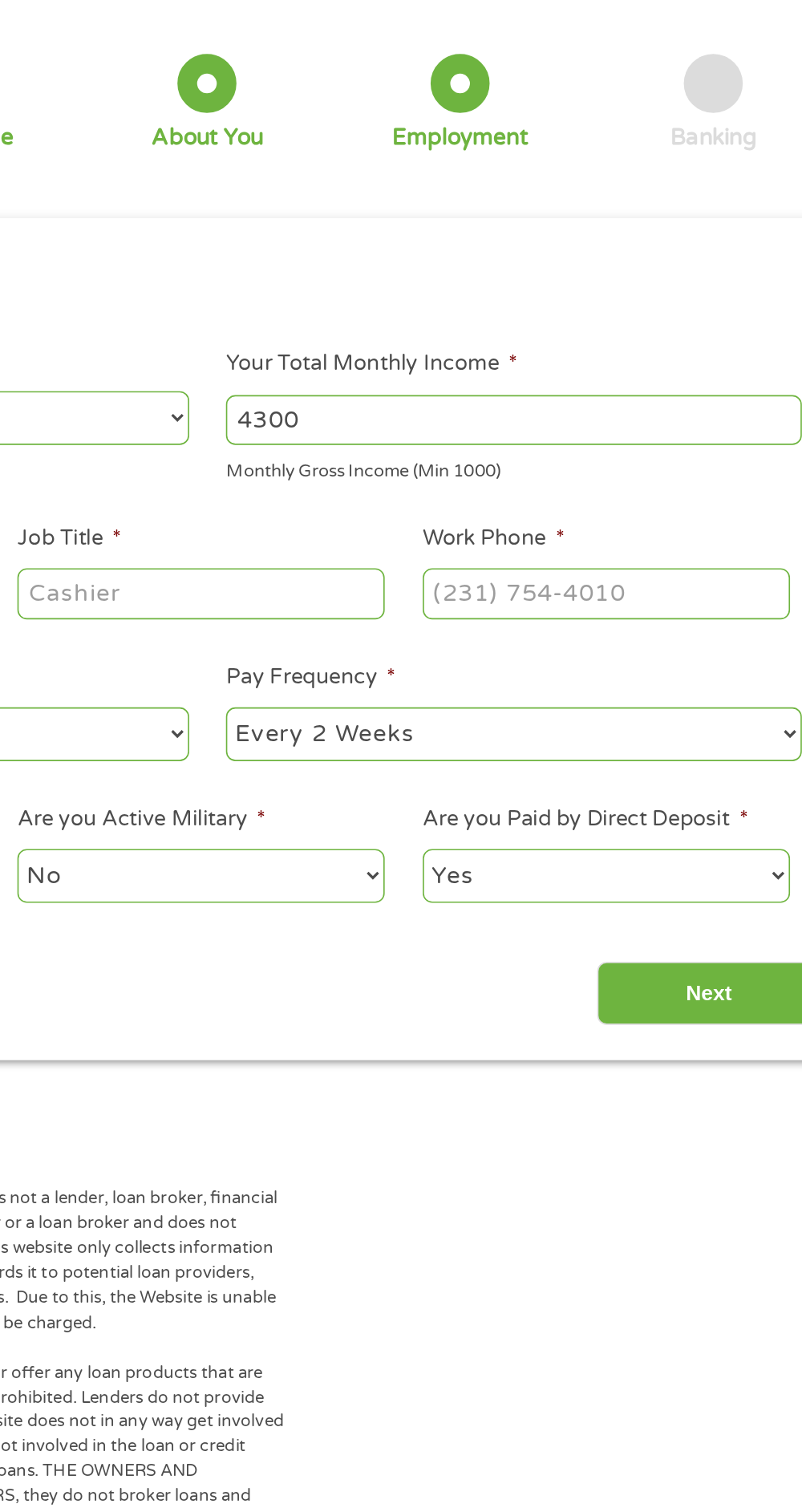
type input "4300"
click at [633, 446] on input "Work Phone *" at bounding box center [644, 446] width 224 height 31
type input "[PHONE_NUMBER]"
click at [427, 449] on input "Job Title *" at bounding box center [396, 446] width 224 height 31
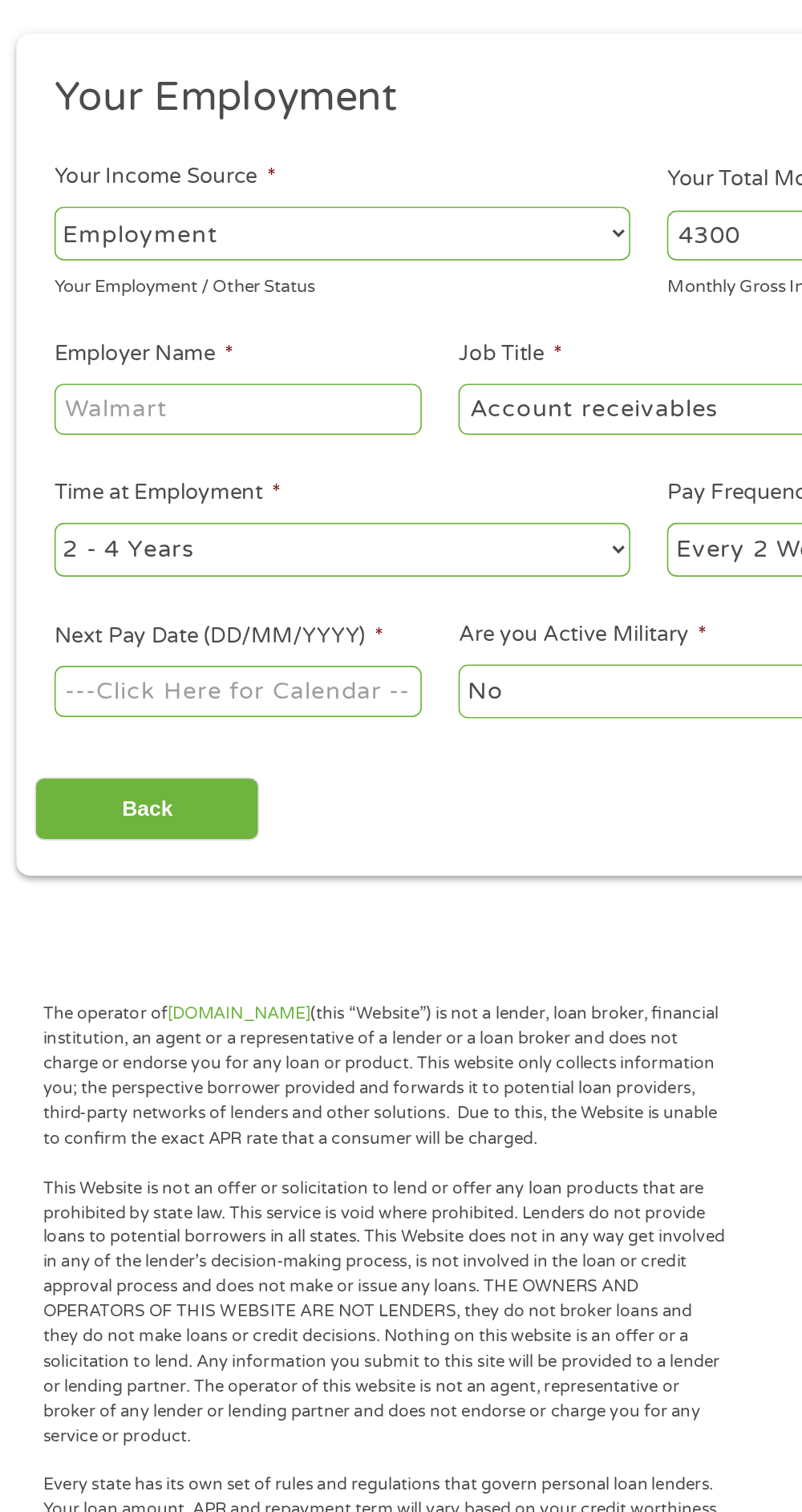
type input "Account receivables"
click at [199, 449] on input "Employer Name *" at bounding box center [150, 446] width 224 height 31
click at [197, 450] on input "Employer Name *" at bounding box center [150, 446] width 224 height 31
type input "United Way of Dallas"
click at [224, 631] on input "Next Pay Date (DD/MM/YYYY) *" at bounding box center [150, 618] width 224 height 31
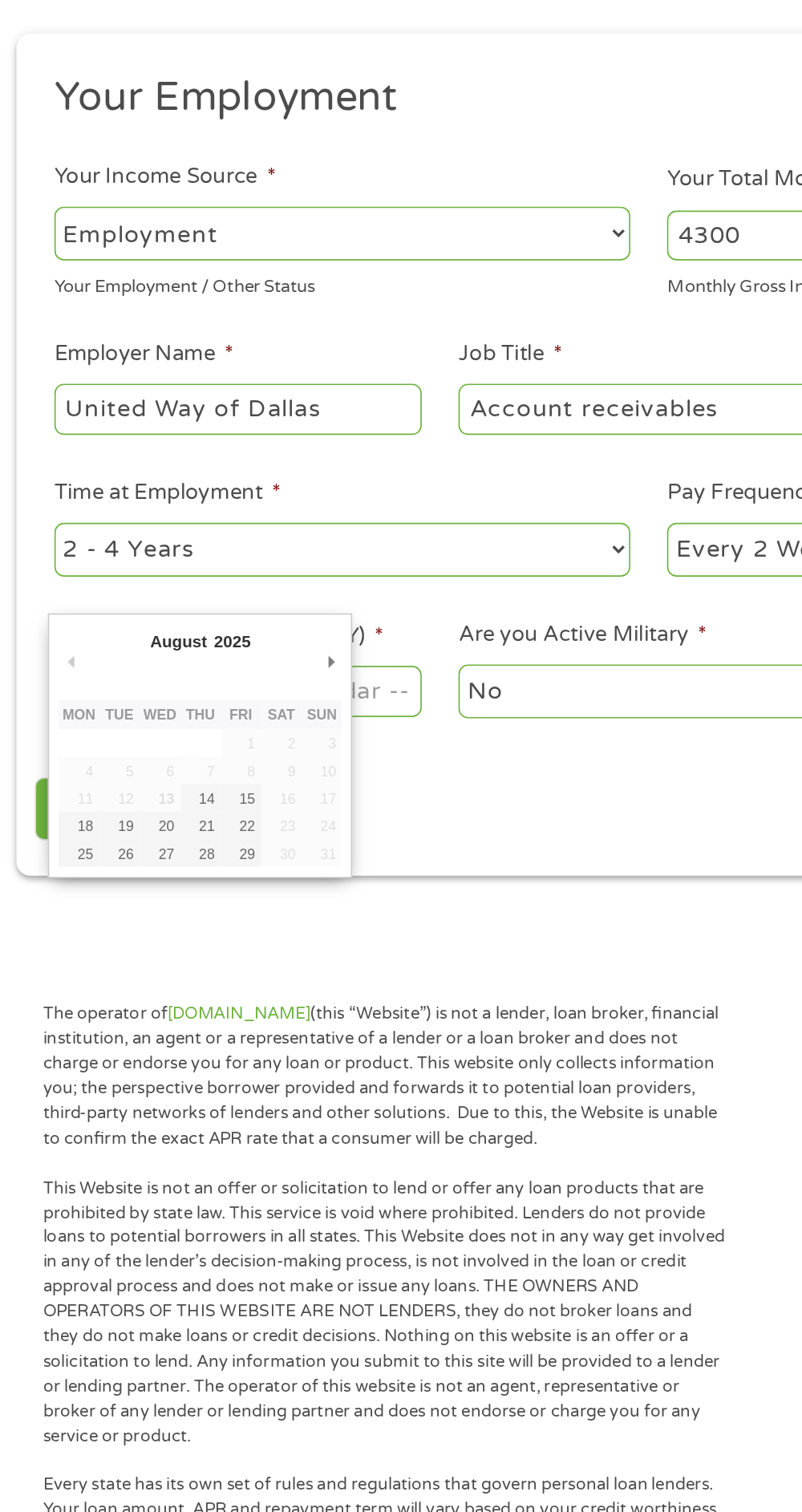
type input "[DATE]"
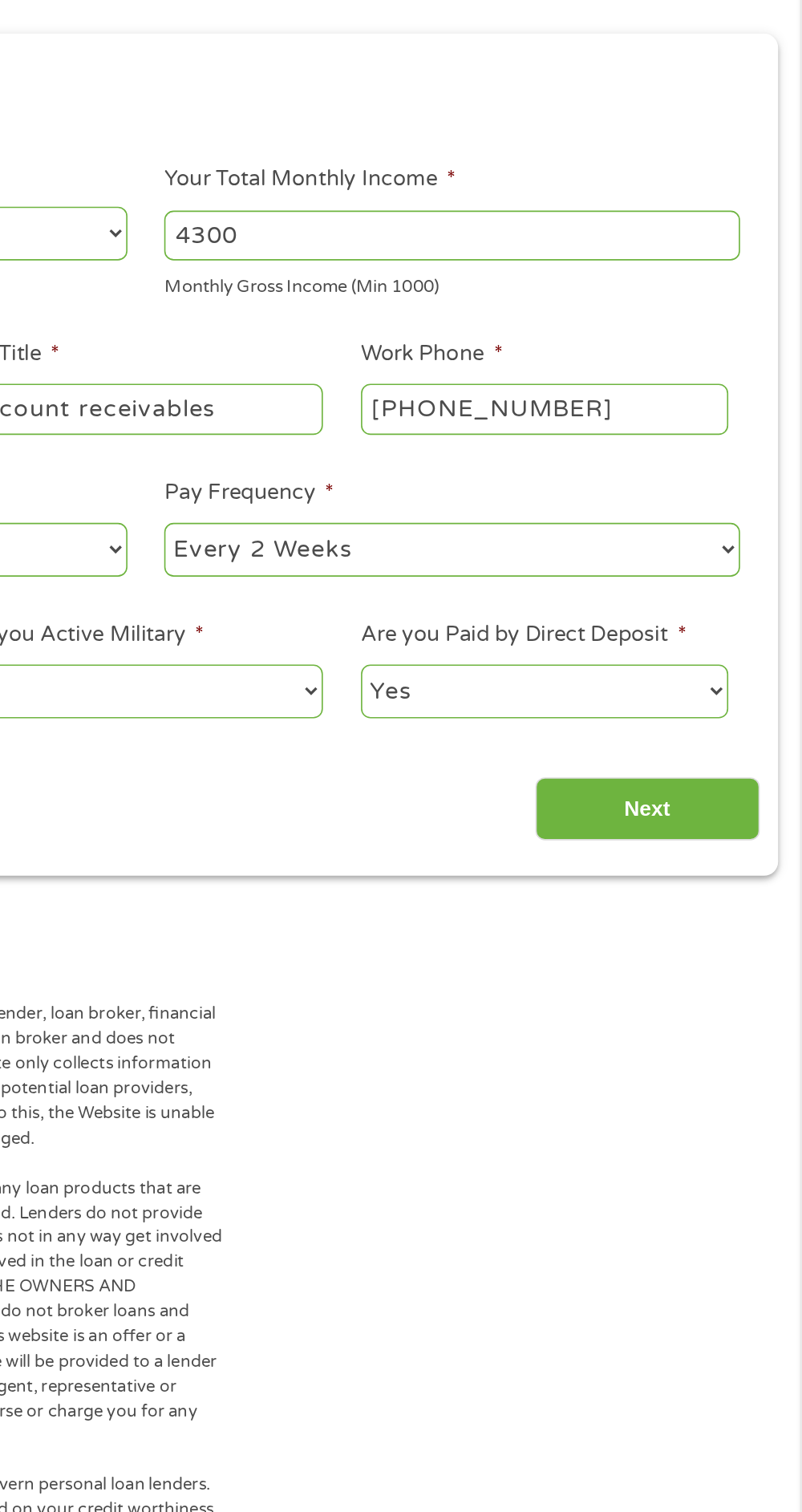
click at [719, 685] on input "Next" at bounding box center [707, 690] width 137 height 40
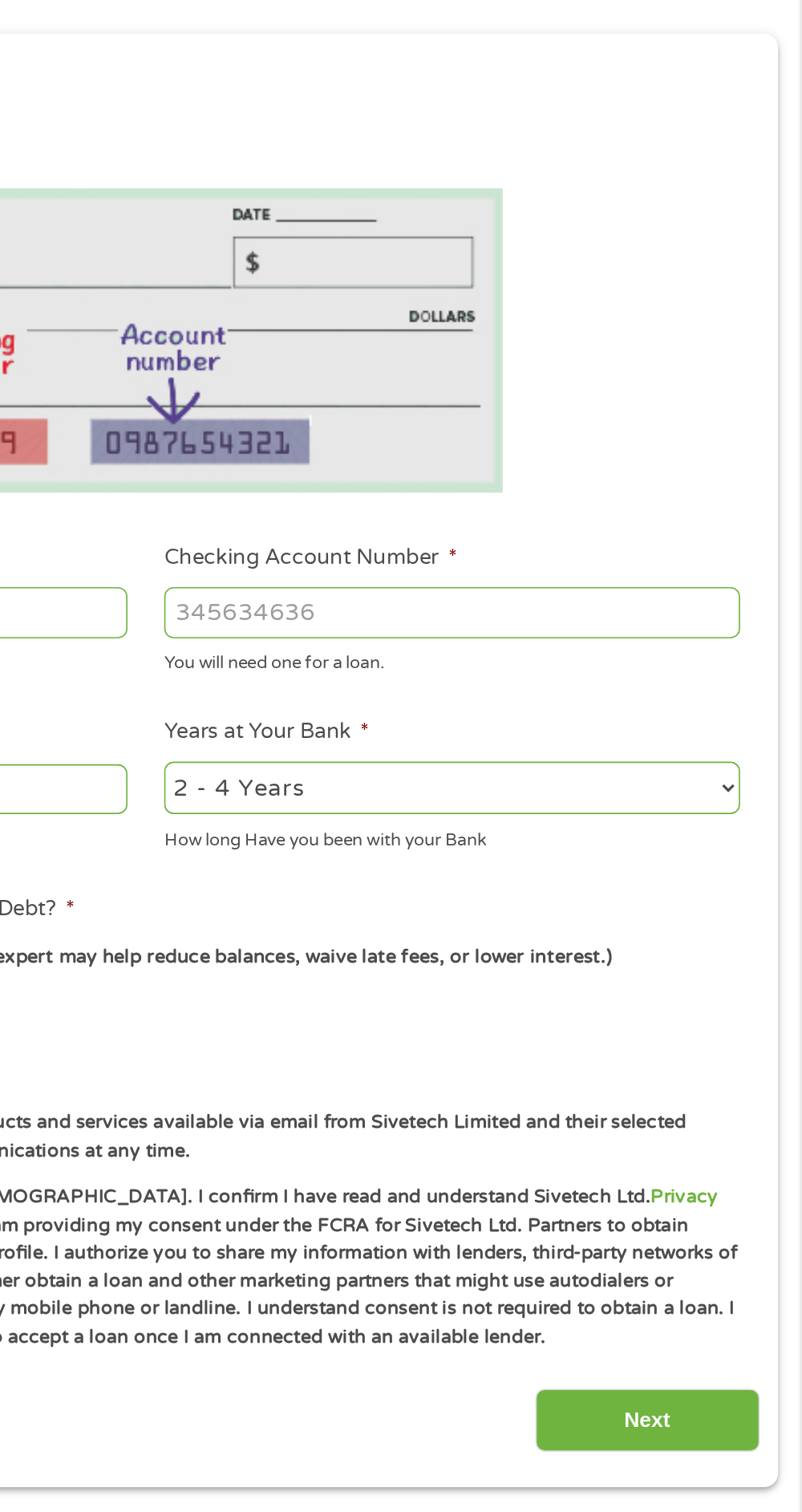
scroll to position [6, 6]
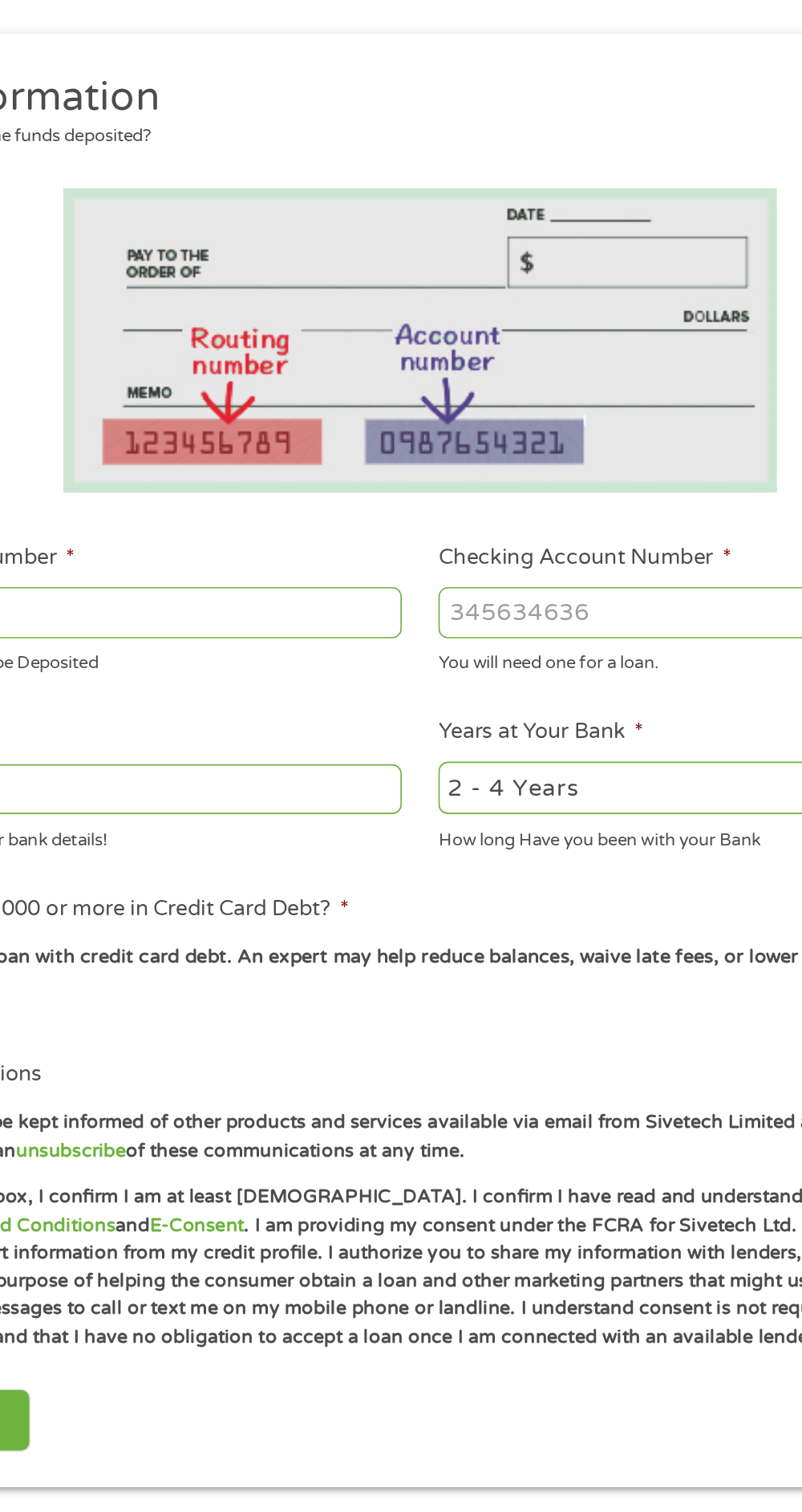
click at [504, 570] on input "Checking Account Number *" at bounding box center [588, 570] width 352 height 31
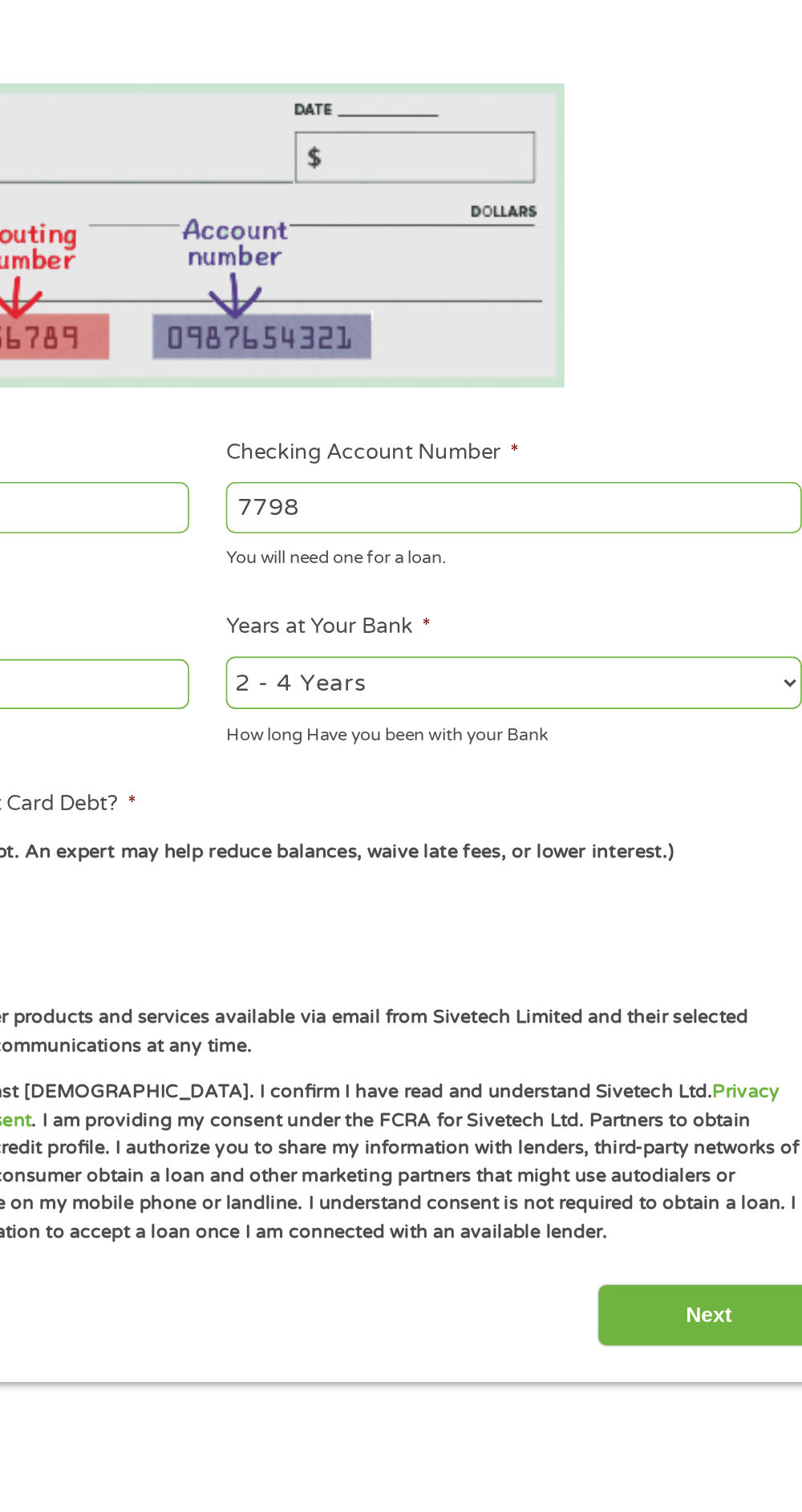
type input "7798"
